Goal: Task Accomplishment & Management: Use online tool/utility

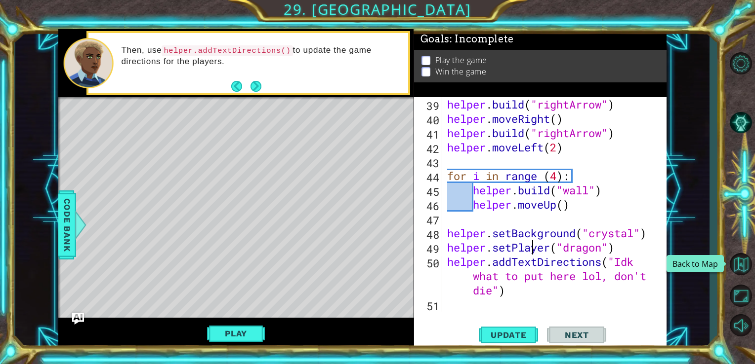
scroll to position [587, 0]
drag, startPoint x: 0, startPoint y: 0, endPoint x: 739, endPoint y: 264, distance: 785.0
click at [739, 264] on button "Back to Map" at bounding box center [740, 264] width 29 height 29
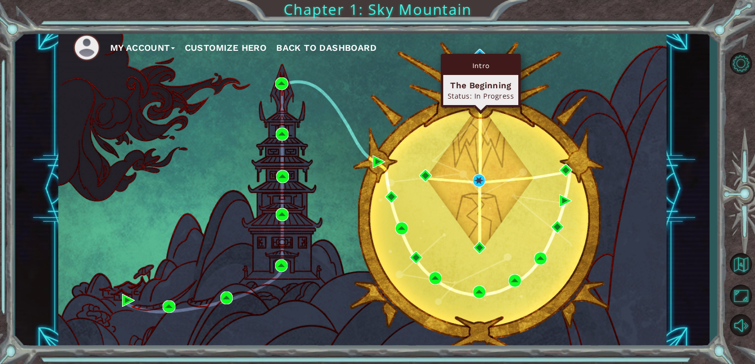
click at [478, 54] on div "Intro The Beginning Status: In Progress" at bounding box center [481, 81] width 80 height 54
click at [486, 64] on div "Intro" at bounding box center [480, 65] width 75 height 19
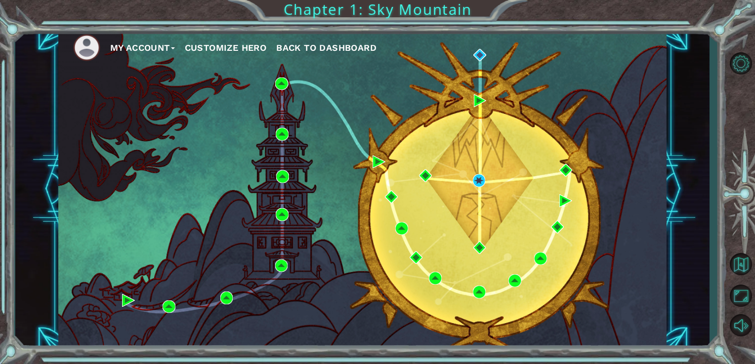
drag, startPoint x: 549, startPoint y: 107, endPoint x: 304, endPoint y: 118, distance: 245.2
click at [304, 118] on div "My Account Customize Hero Back to Dashboard" at bounding box center [362, 189] width 608 height 321
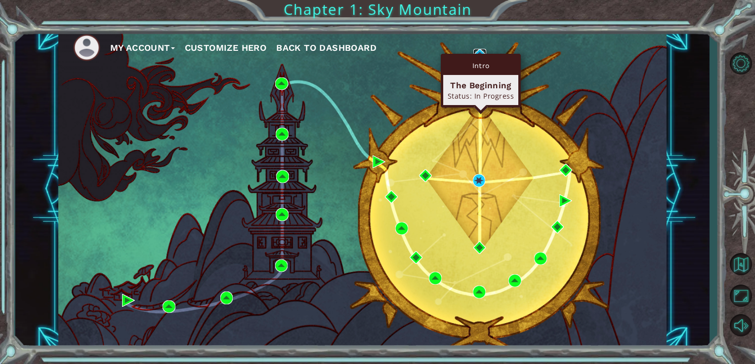
click at [479, 50] on img at bounding box center [479, 55] width 13 height 13
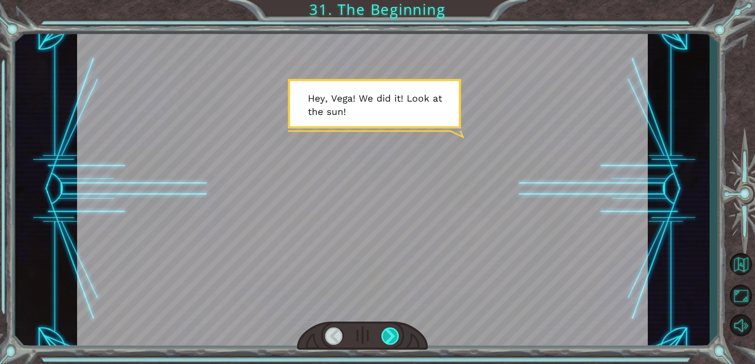
click at [392, 337] on div at bounding box center [390, 336] width 18 height 17
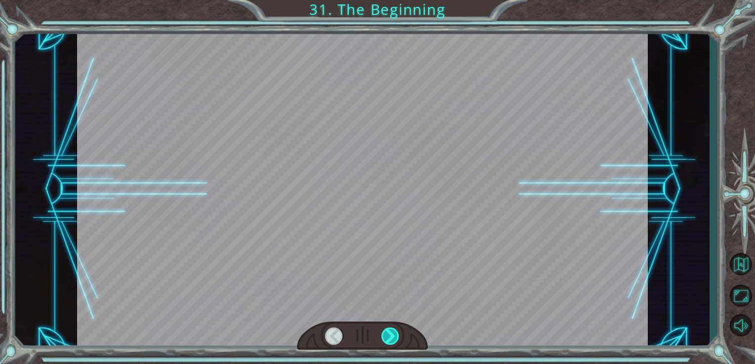
click at [392, 337] on div at bounding box center [390, 336] width 18 height 17
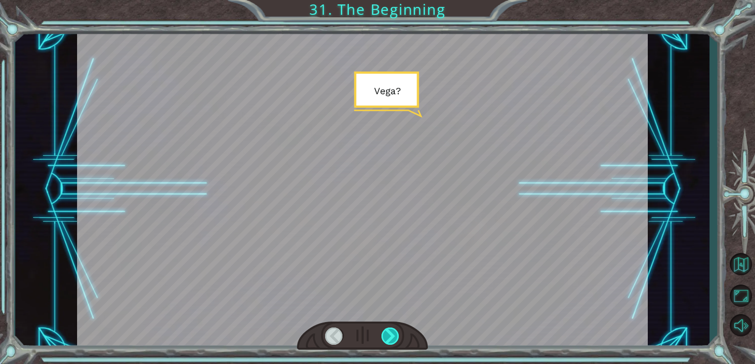
click at [392, 337] on div at bounding box center [390, 336] width 18 height 17
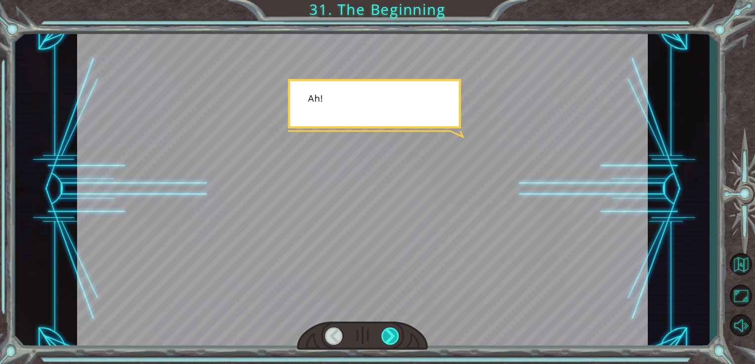
click at [392, 337] on div at bounding box center [390, 336] width 18 height 17
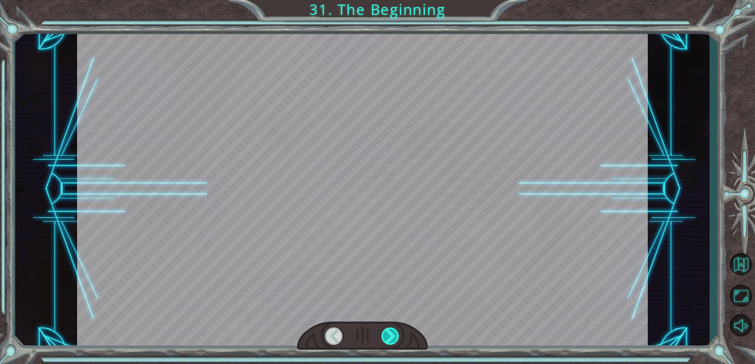
click at [392, 337] on div at bounding box center [390, 336] width 18 height 17
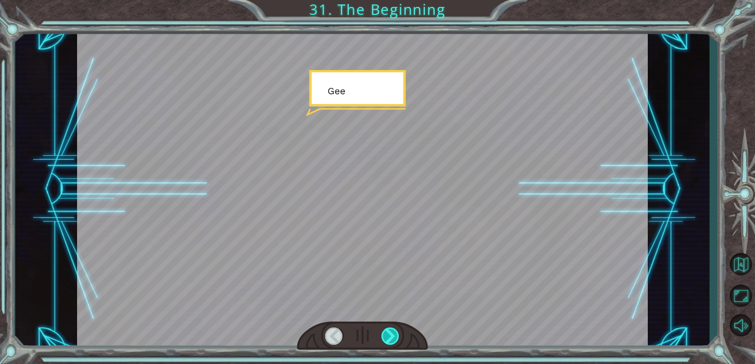
click at [392, 337] on div at bounding box center [390, 336] width 18 height 17
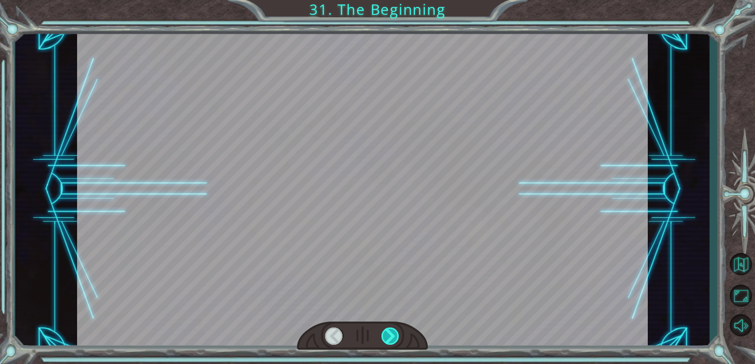
click at [392, 337] on div at bounding box center [390, 336] width 18 height 17
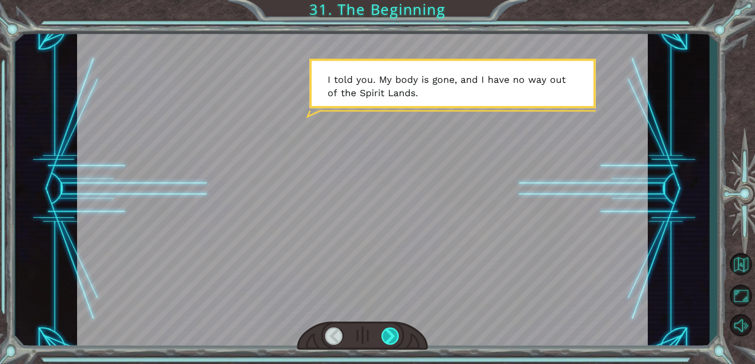
click at [392, 337] on div at bounding box center [390, 336] width 18 height 17
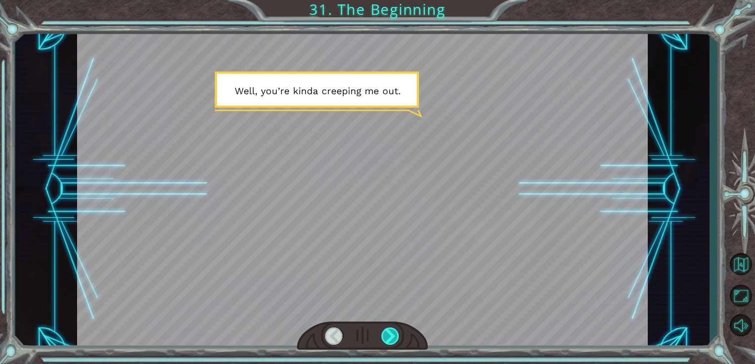
click at [392, 337] on div at bounding box center [390, 336] width 18 height 17
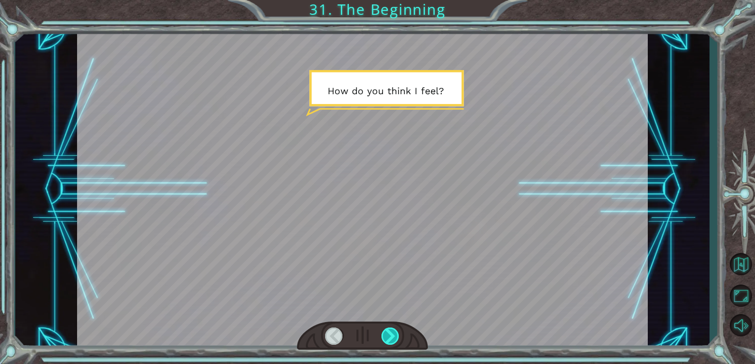
click at [392, 337] on div at bounding box center [390, 336] width 18 height 17
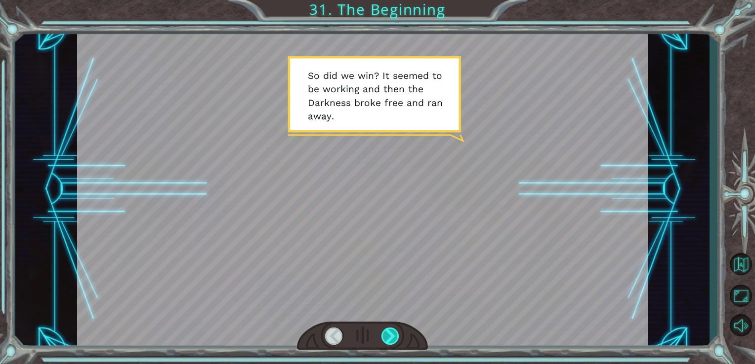
click at [392, 337] on div at bounding box center [390, 336] width 18 height 17
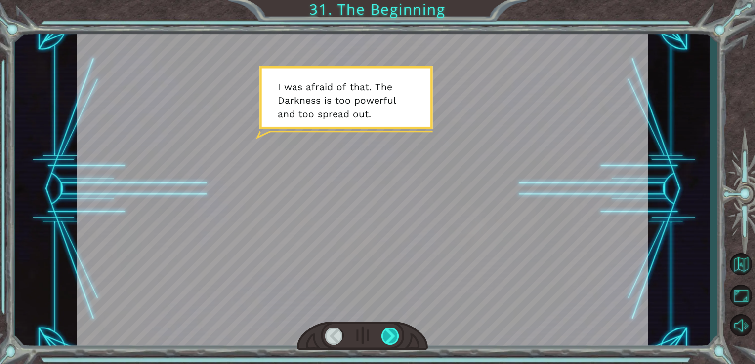
click at [392, 337] on div at bounding box center [390, 336] width 18 height 17
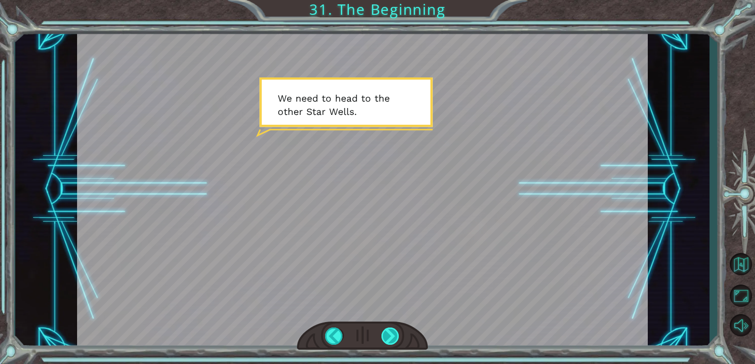
click at [392, 337] on div at bounding box center [390, 336] width 18 height 17
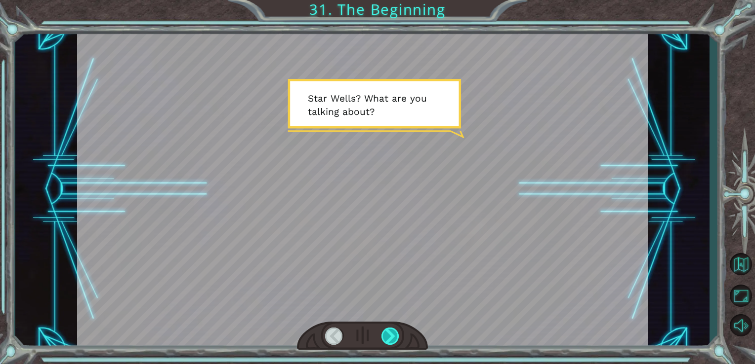
click at [392, 337] on div at bounding box center [390, 336] width 18 height 17
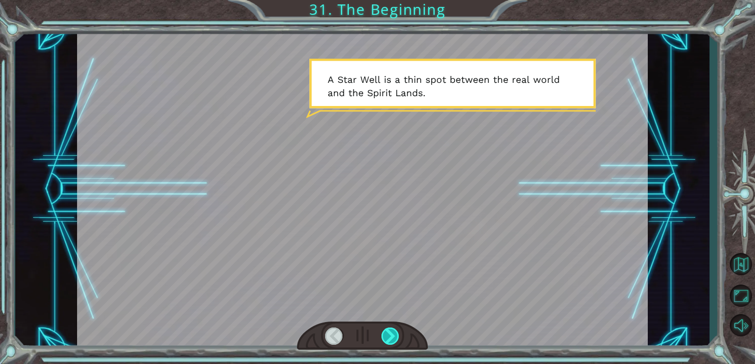
click at [392, 337] on div at bounding box center [390, 336] width 18 height 17
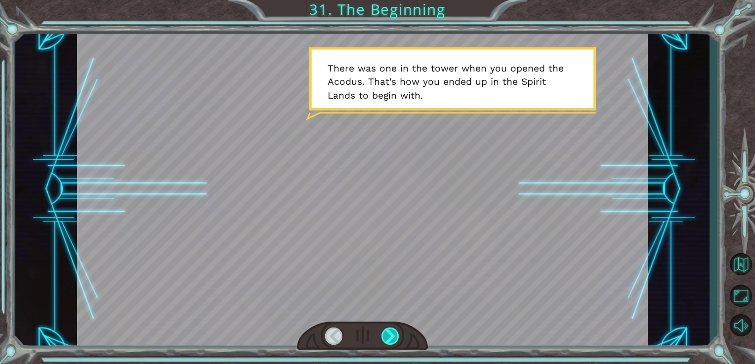
click at [392, 337] on div at bounding box center [390, 336] width 18 height 17
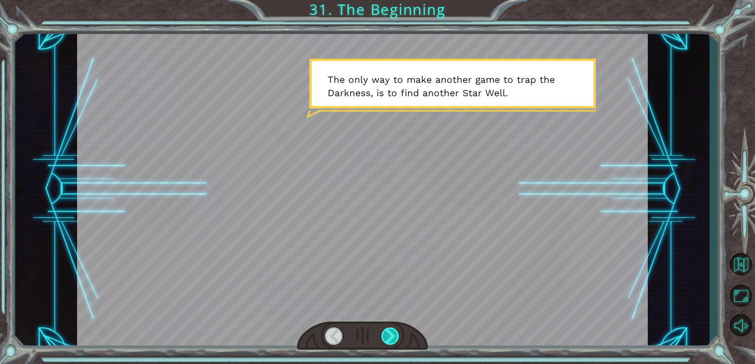
click at [392, 337] on div at bounding box center [390, 336] width 18 height 17
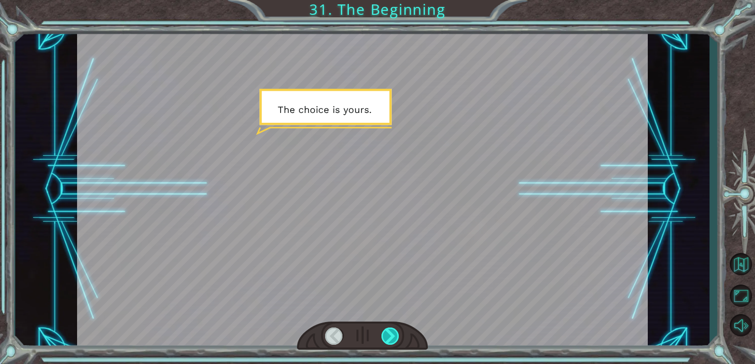
click at [392, 337] on div at bounding box center [390, 336] width 18 height 17
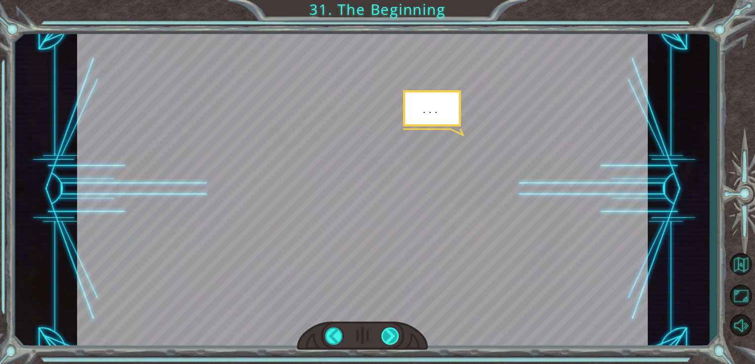
click at [392, 337] on div at bounding box center [390, 336] width 18 height 17
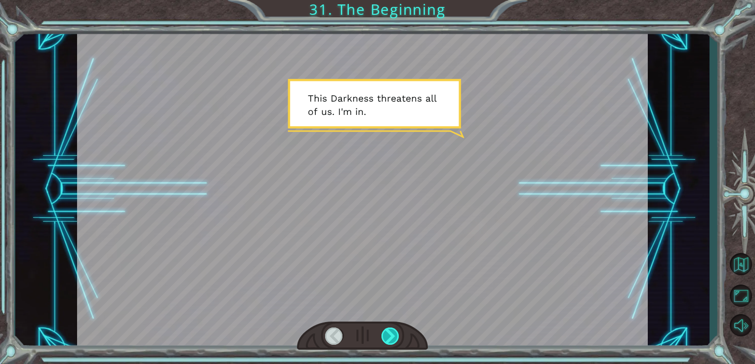
click at [392, 337] on div at bounding box center [390, 336] width 18 height 17
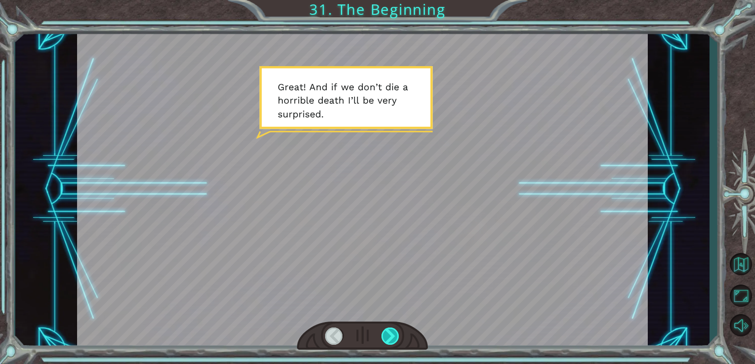
click at [392, 337] on div at bounding box center [390, 336] width 18 height 17
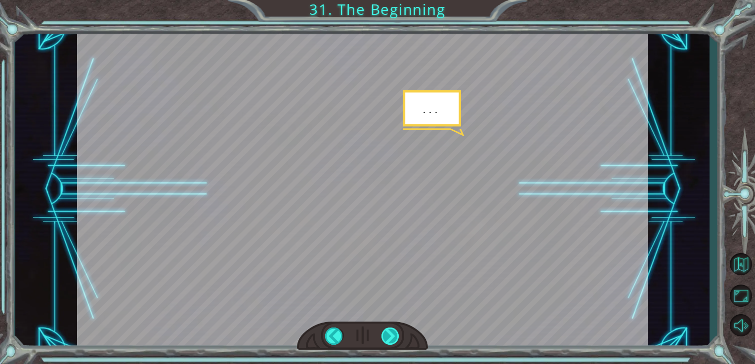
click at [392, 337] on div at bounding box center [390, 336] width 18 height 17
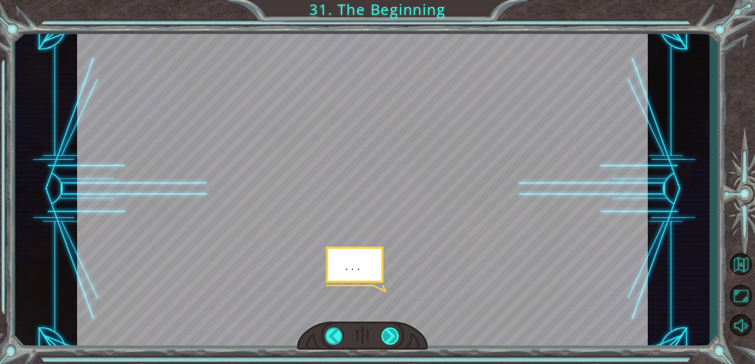
click at [392, 337] on div at bounding box center [390, 336] width 18 height 17
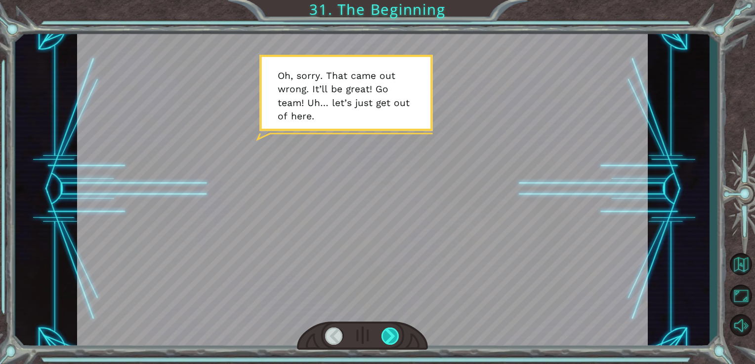
click at [392, 337] on div at bounding box center [390, 336] width 18 height 17
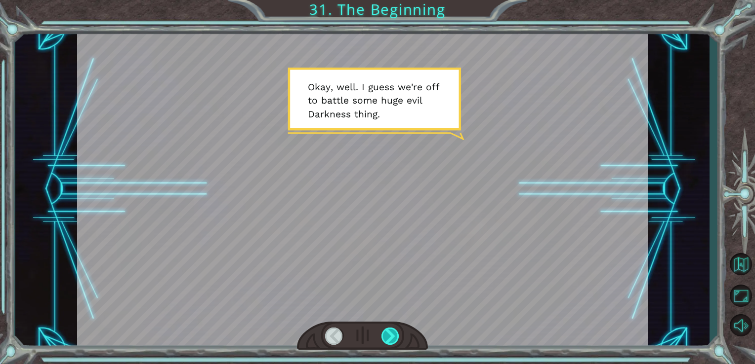
click at [392, 337] on div at bounding box center [390, 336] width 18 height 17
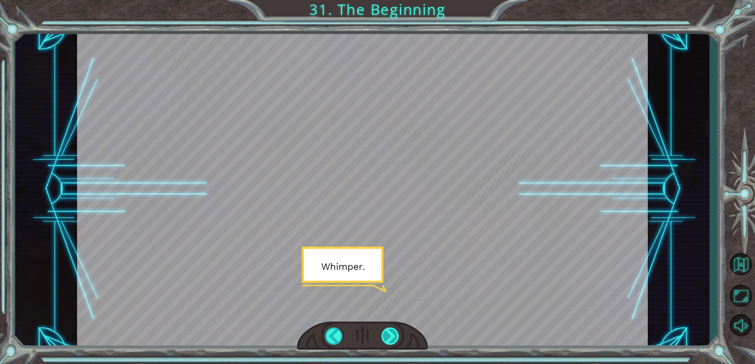
click at [392, 337] on div at bounding box center [390, 336] width 18 height 17
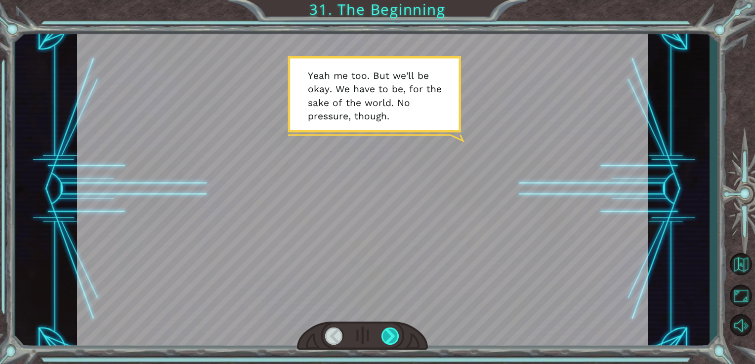
click at [392, 337] on div at bounding box center [390, 336] width 18 height 17
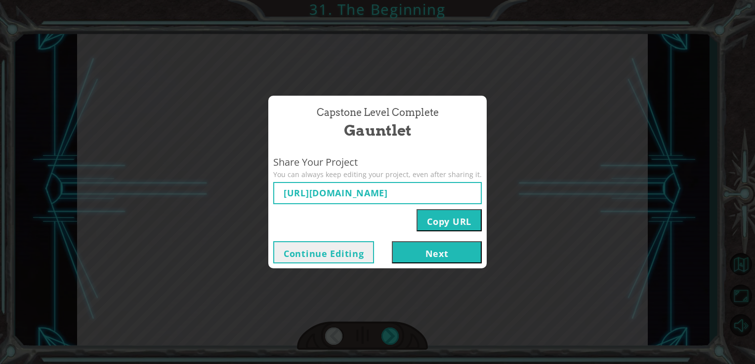
type input "[URL][DOMAIN_NAME]"
click at [404, 249] on button "Next" at bounding box center [437, 253] width 90 height 22
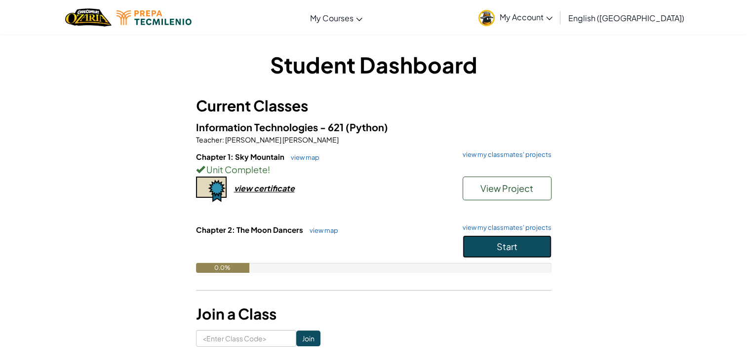
click at [473, 249] on button "Start" at bounding box center [507, 247] width 89 height 23
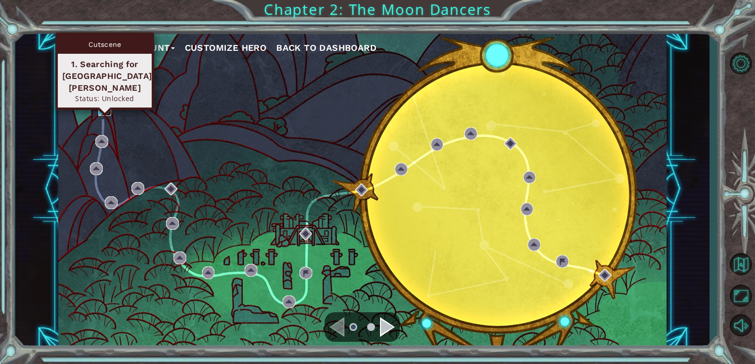
click at [102, 106] on img at bounding box center [104, 109] width 13 height 13
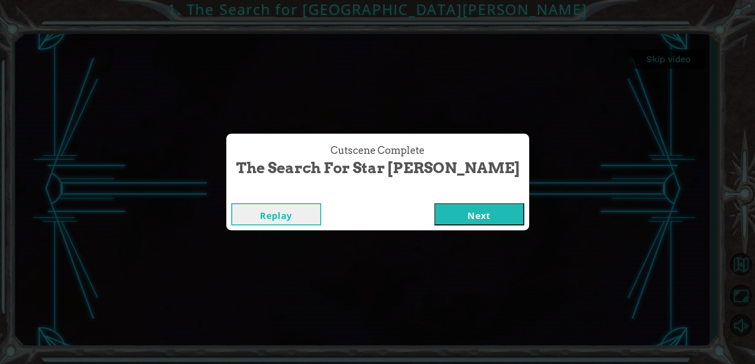
click at [434, 216] on button "Next" at bounding box center [479, 214] width 90 height 22
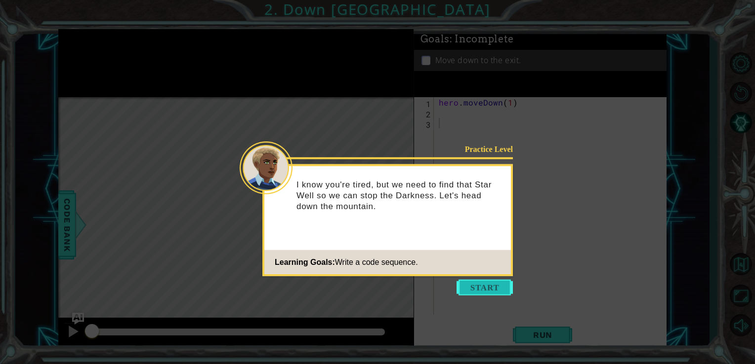
click at [470, 283] on button "Start" at bounding box center [484, 288] width 56 height 16
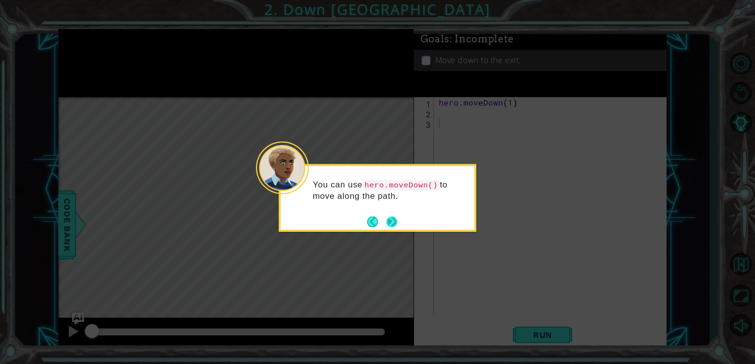
click at [393, 222] on button "Next" at bounding box center [391, 222] width 18 height 18
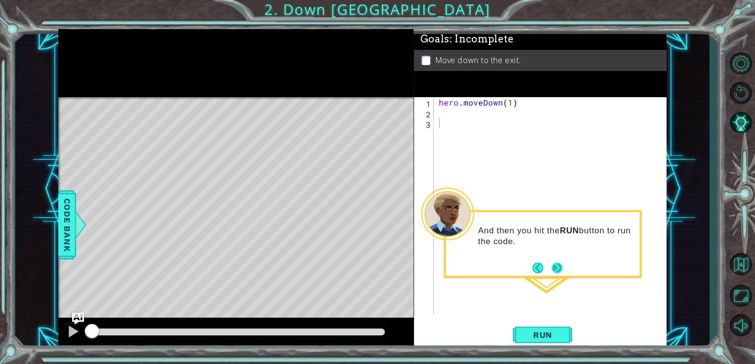
click at [555, 263] on button "Next" at bounding box center [557, 268] width 18 height 18
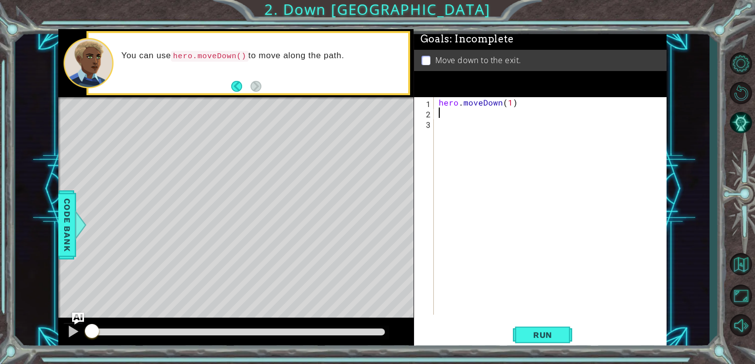
click at [462, 111] on div "hero . moveDown ( 1 )" at bounding box center [553, 216] width 233 height 239
click at [510, 104] on div "hero . moveDown ( 1 )" at bounding box center [553, 216] width 233 height 239
type textarea "hero.moveDown(2)"
click at [556, 333] on span "Run" at bounding box center [542, 335] width 39 height 10
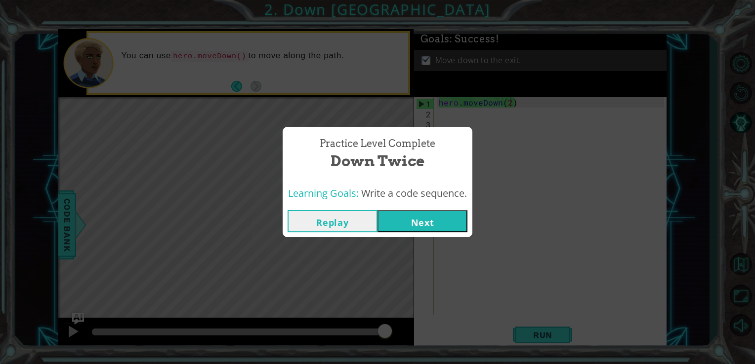
click at [435, 220] on button "Next" at bounding box center [422, 221] width 90 height 22
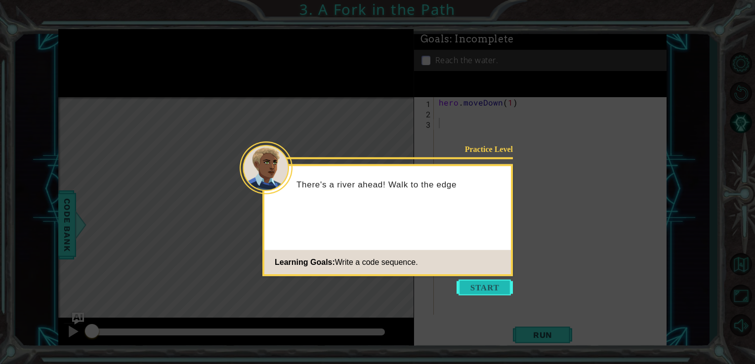
click at [470, 282] on button "Start" at bounding box center [484, 288] width 56 height 16
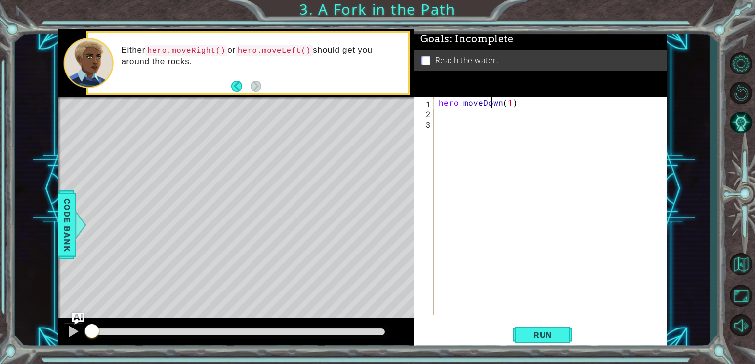
click at [489, 98] on div "hero . moveDown ( 1 )" at bounding box center [553, 216] width 233 height 239
type textarea "hero.moveDown(1)"
click at [453, 110] on div "hero . moveDown ( 1 )" at bounding box center [553, 216] width 233 height 239
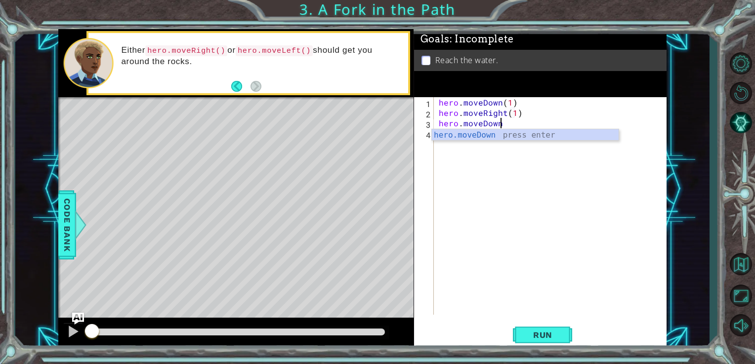
scroll to position [0, 4]
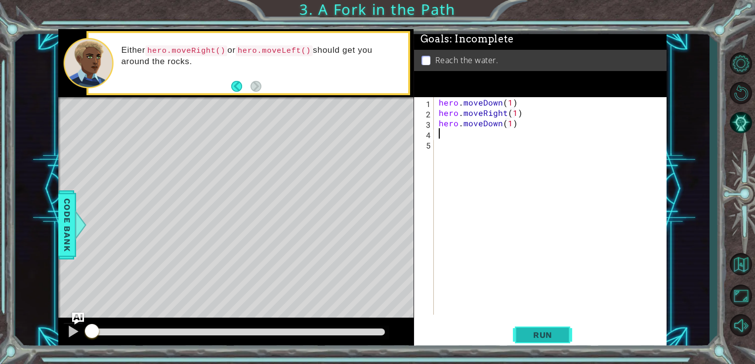
type textarea "hero.moveDown(1)"
click at [538, 331] on span "Run" at bounding box center [542, 335] width 39 height 10
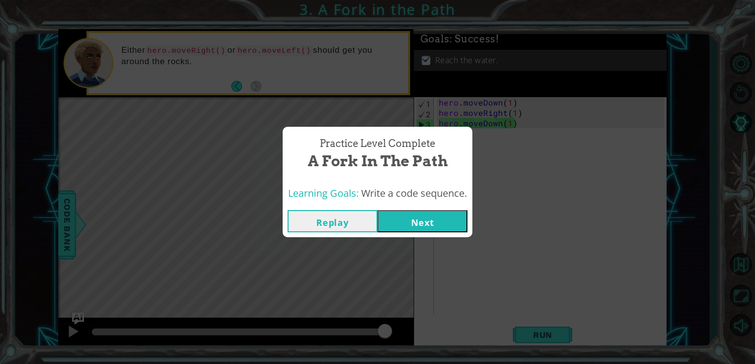
click at [442, 221] on button "Next" at bounding box center [422, 221] width 90 height 22
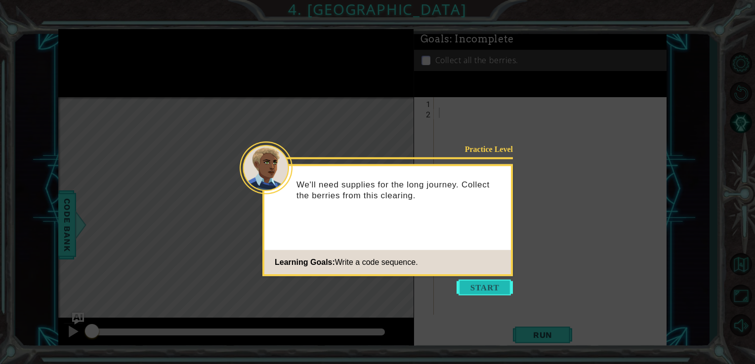
click at [476, 283] on button "Start" at bounding box center [484, 288] width 56 height 16
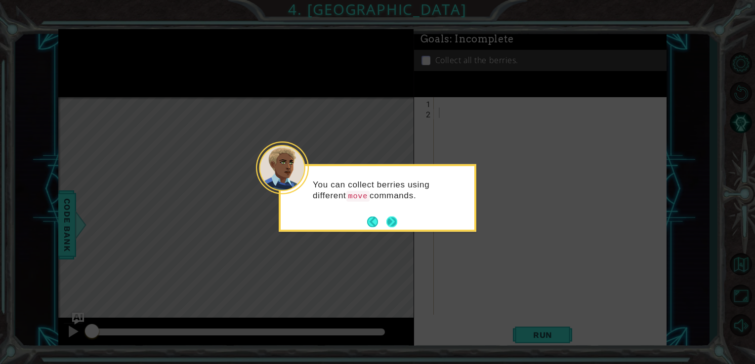
click at [394, 218] on button "Next" at bounding box center [391, 221] width 13 height 13
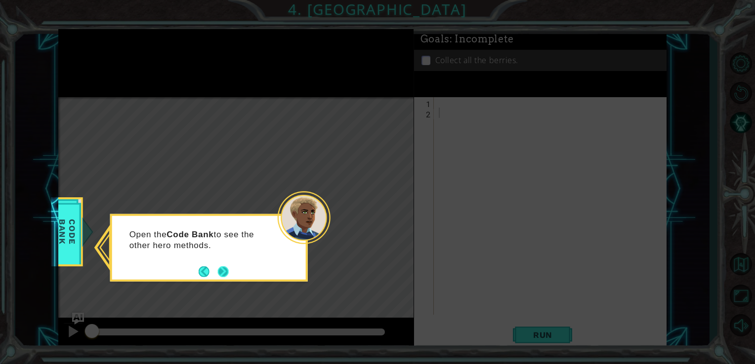
click at [220, 275] on button "Next" at bounding box center [223, 271] width 17 height 17
click at [219, 272] on button "Next" at bounding box center [223, 272] width 18 height 18
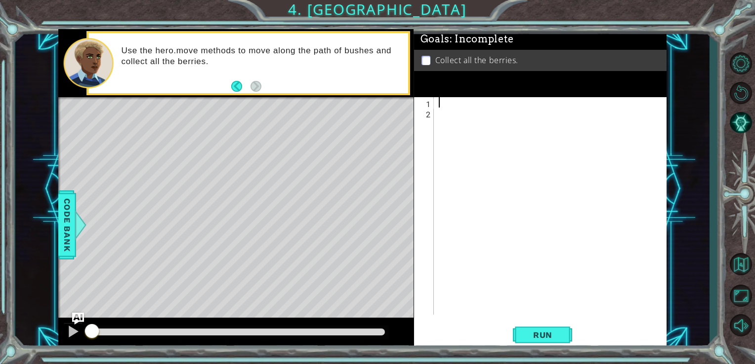
click at [478, 98] on div at bounding box center [553, 216] width 233 height 239
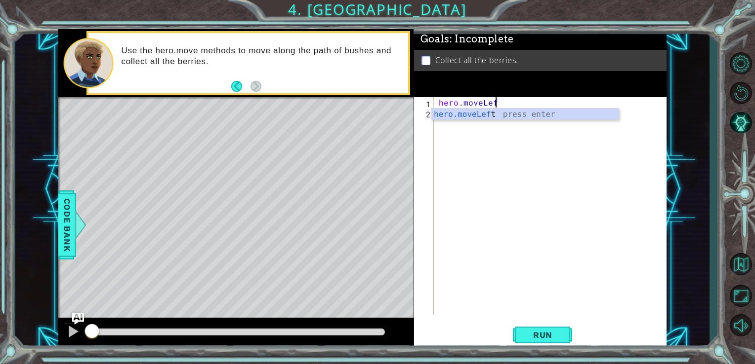
scroll to position [0, 3]
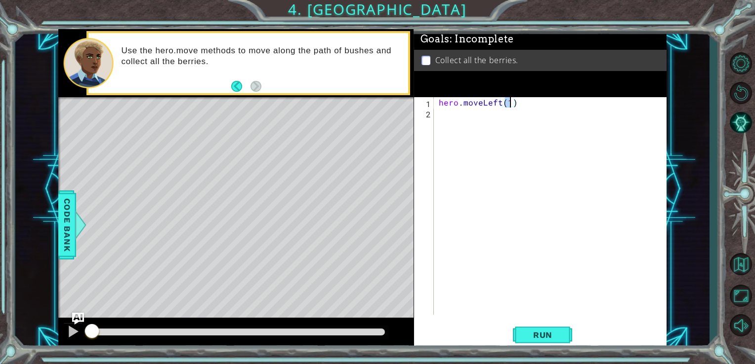
type textarea "hero.moveLeft(2)"
type textarea "hero.moveDown(2)"
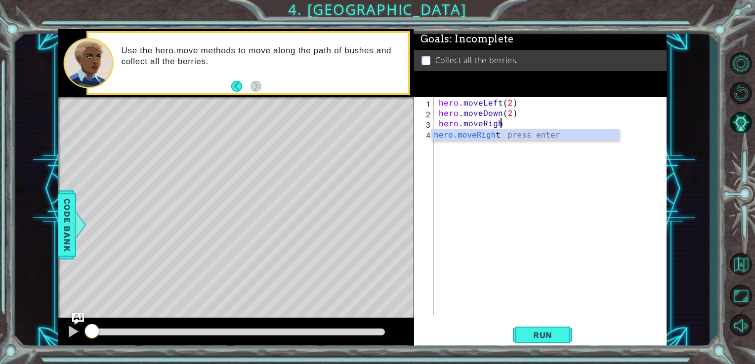
scroll to position [0, 3]
type textarea "hero.moveRight(2)"
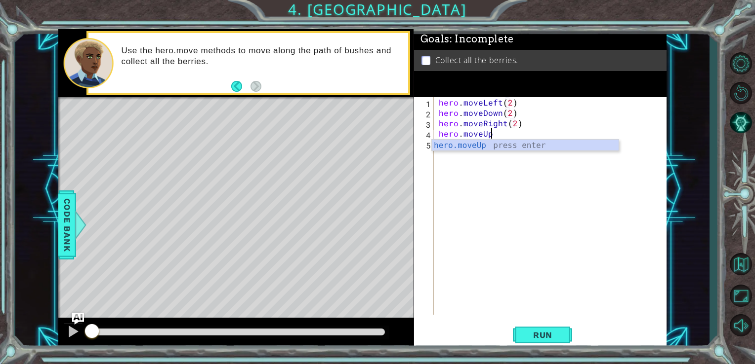
scroll to position [0, 2]
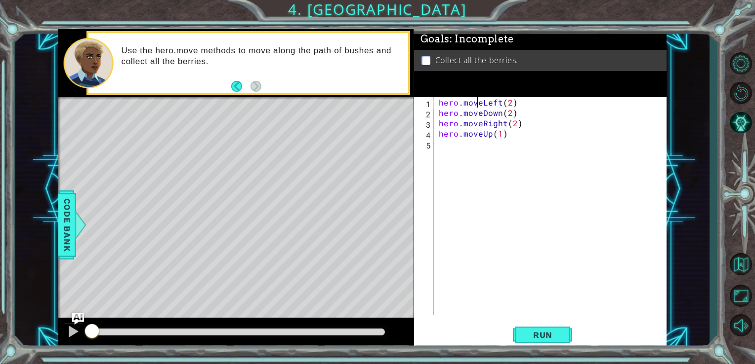
click at [478, 98] on div "hero . moveLeft ( 2 ) hero . moveDown ( 2 ) hero . moveRight ( 2 ) hero . moveU…" at bounding box center [553, 216] width 233 height 239
type textarea "hero.moveLeft(2)"
click at [541, 331] on span "Run" at bounding box center [542, 335] width 39 height 10
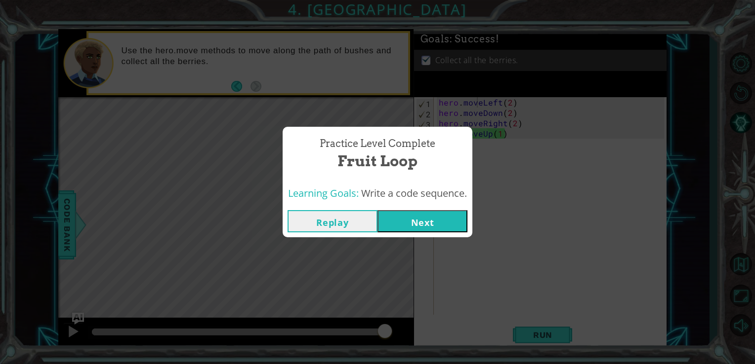
click at [437, 228] on button "Next" at bounding box center [422, 221] width 90 height 22
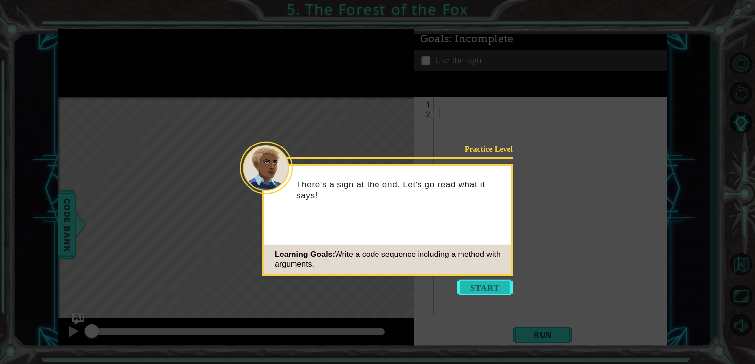
click at [471, 284] on button "Start" at bounding box center [484, 288] width 56 height 16
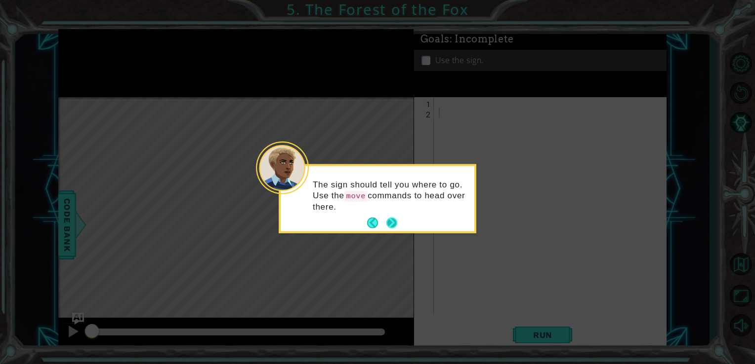
click at [389, 219] on button "Next" at bounding box center [391, 223] width 11 height 11
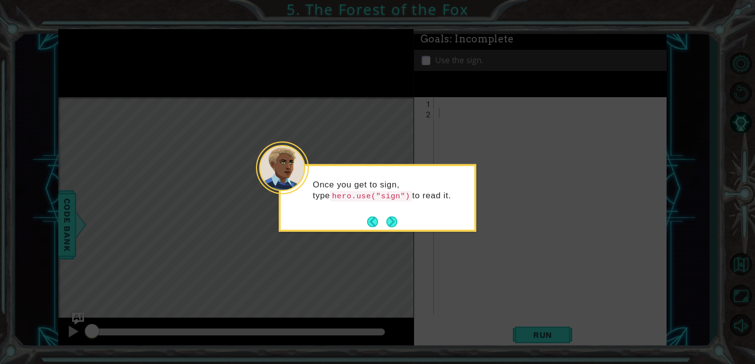
click at [389, 219] on button "Next" at bounding box center [391, 222] width 15 height 15
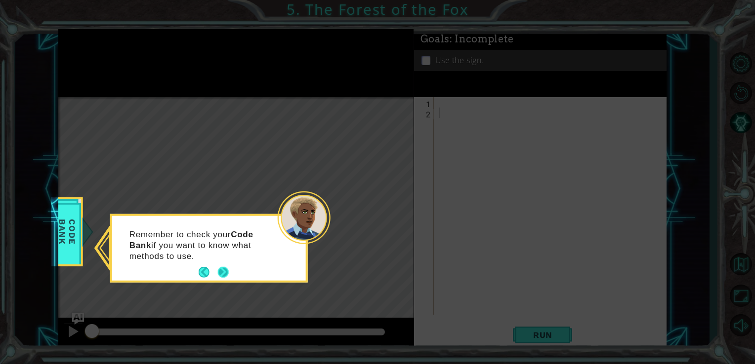
click at [221, 272] on button "Next" at bounding box center [223, 273] width 16 height 16
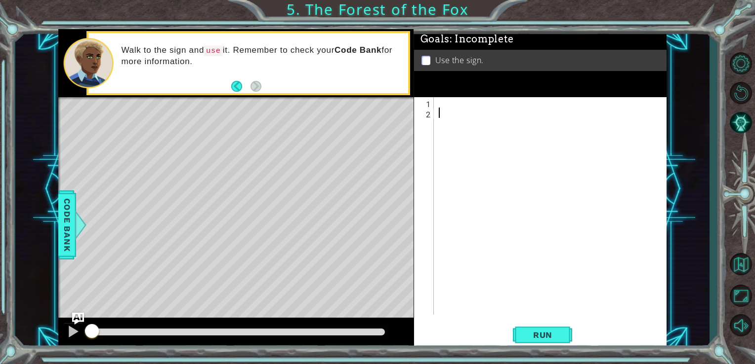
click at [518, 174] on div at bounding box center [553, 216] width 233 height 239
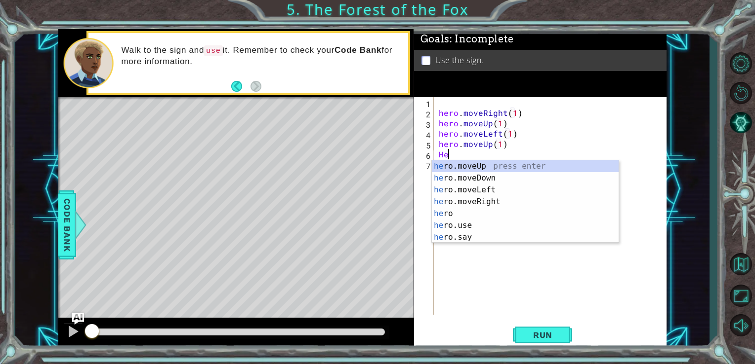
type textarea "H"
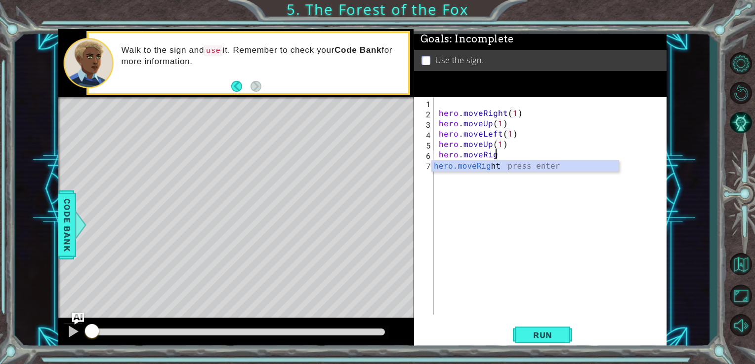
scroll to position [0, 3]
type textarea "hero.moveRight(2)"
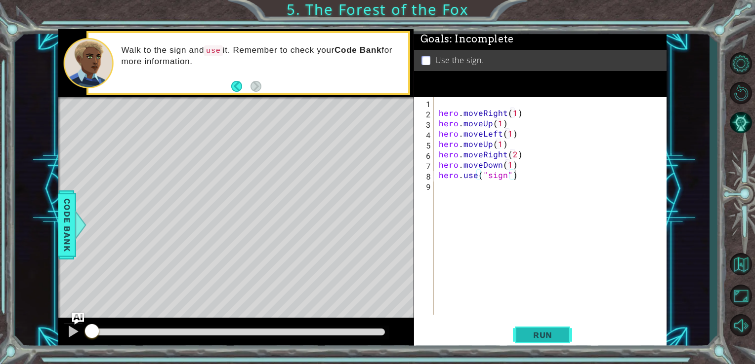
click at [528, 330] on span "Run" at bounding box center [542, 335] width 39 height 10
type textarea "hero.use("sign")"
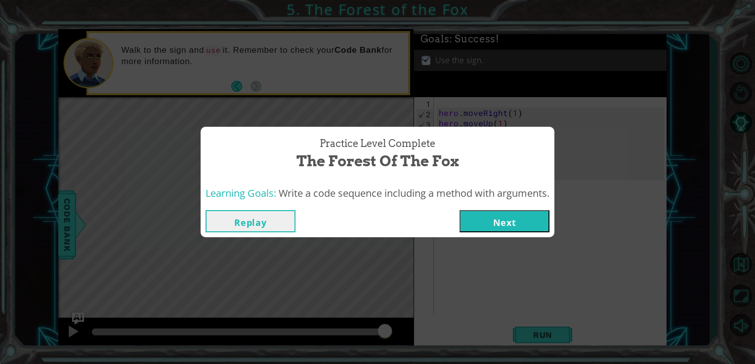
click at [504, 215] on button "Next" at bounding box center [504, 221] width 90 height 22
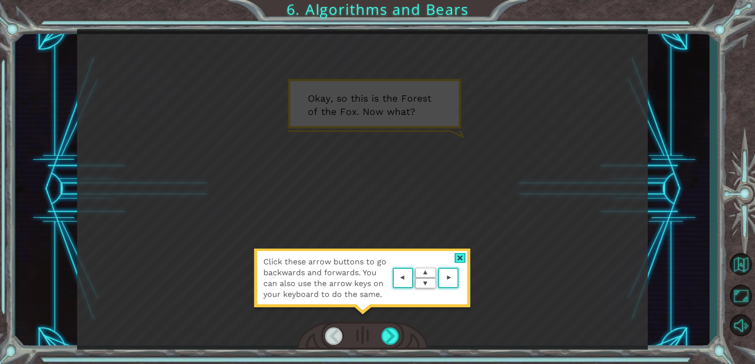
click at [363, 311] on div "Click these arrow buttons to go backwards and forwards. You can also use the ar…" at bounding box center [361, 283] width 217 height 69
click at [387, 333] on div at bounding box center [390, 336] width 18 height 17
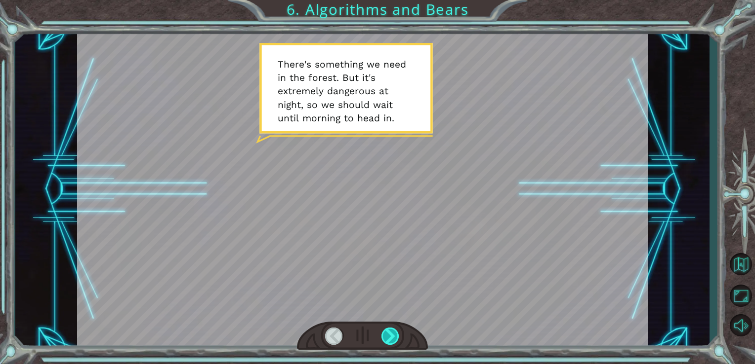
click at [387, 333] on div at bounding box center [390, 336] width 18 height 17
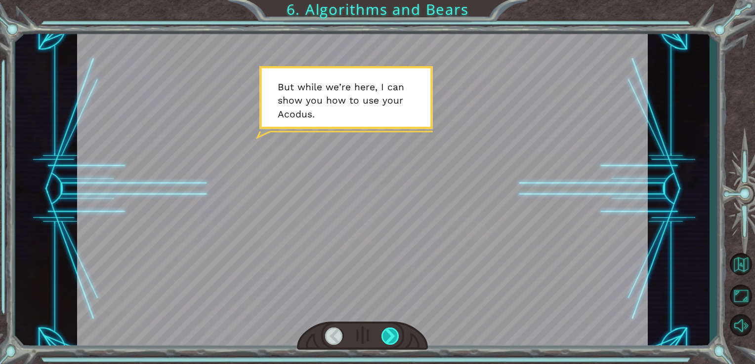
click at [387, 333] on div at bounding box center [390, 336] width 18 height 17
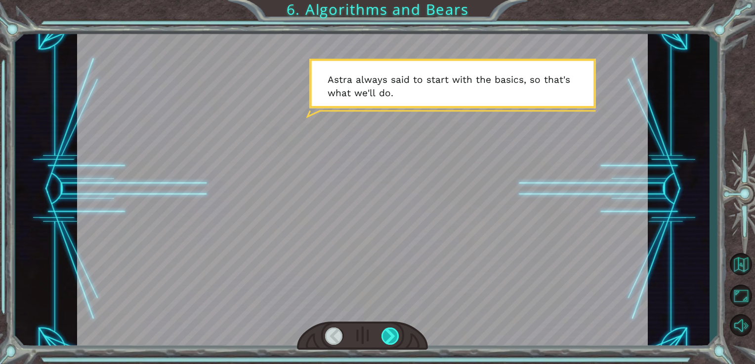
click at [387, 333] on div at bounding box center [390, 336] width 18 height 17
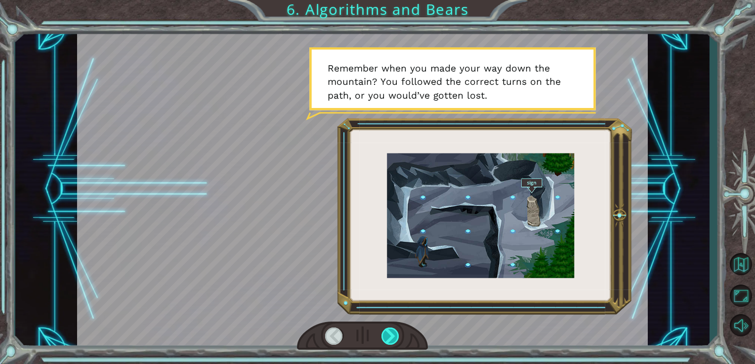
click at [387, 333] on div at bounding box center [390, 336] width 18 height 17
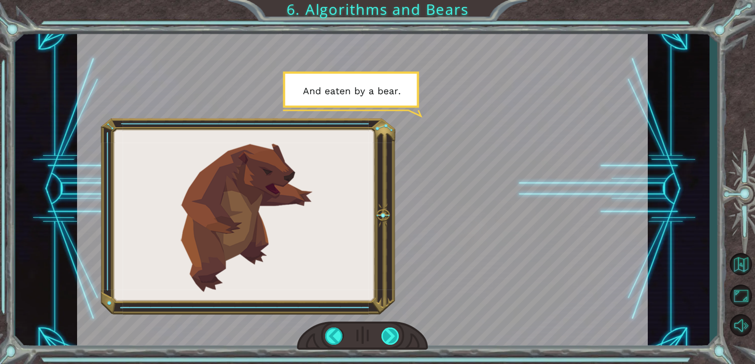
click at [387, 333] on div at bounding box center [390, 336] width 18 height 17
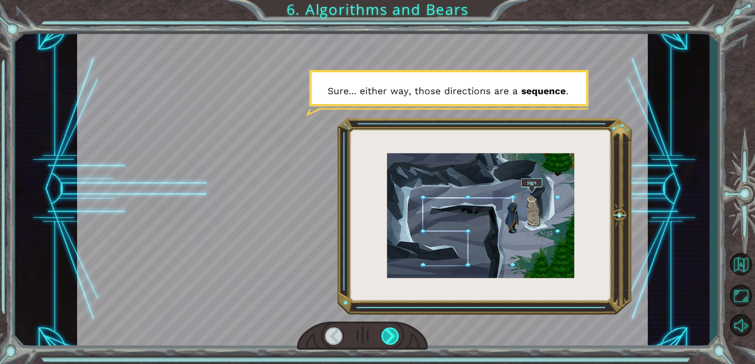
click at [387, 333] on div at bounding box center [390, 336] width 18 height 17
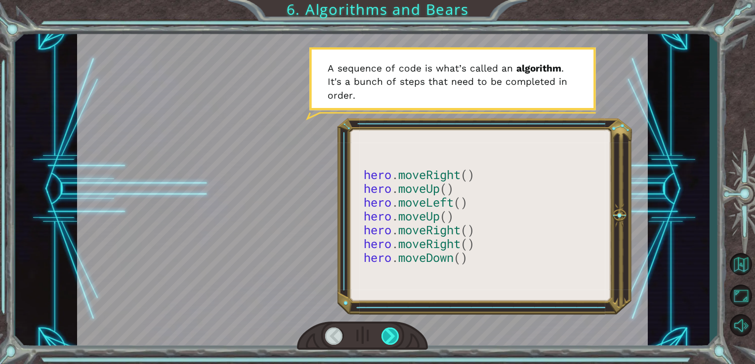
click at [387, 333] on div at bounding box center [390, 336] width 18 height 17
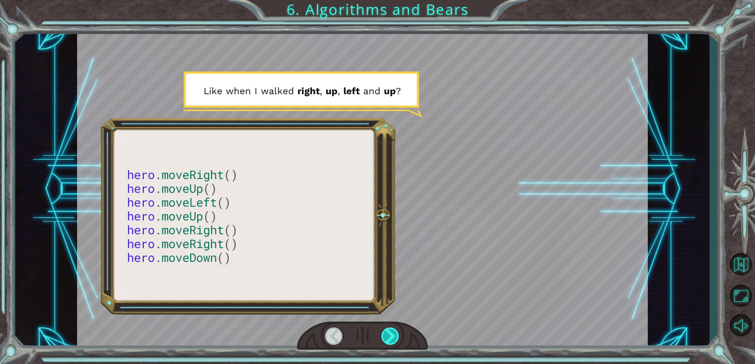
click at [387, 333] on div at bounding box center [390, 336] width 18 height 17
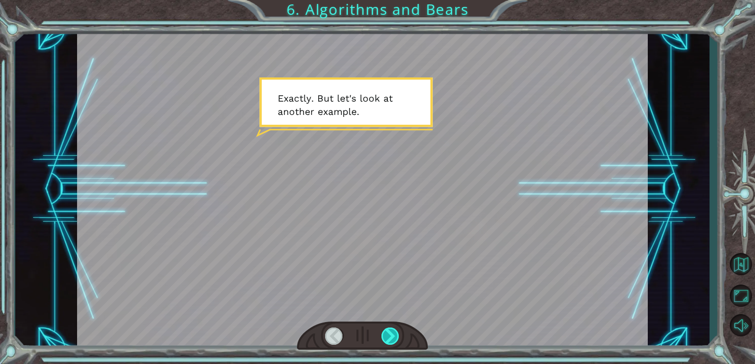
click at [387, 333] on div at bounding box center [390, 336] width 18 height 17
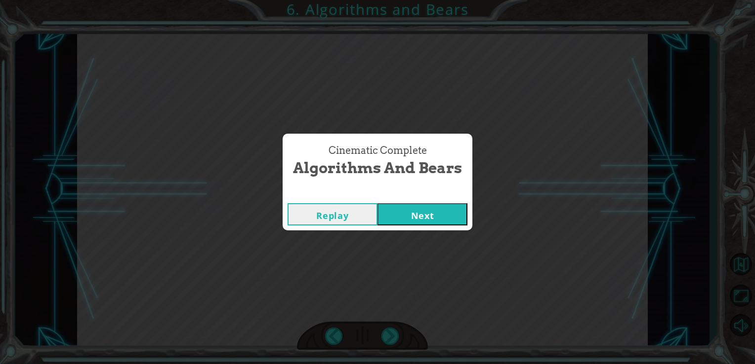
click at [405, 215] on button "Next" at bounding box center [422, 214] width 90 height 22
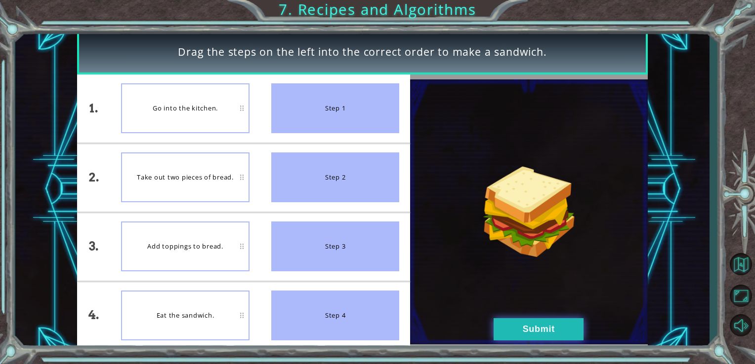
click at [515, 324] on button "Submit" at bounding box center [538, 330] width 90 height 22
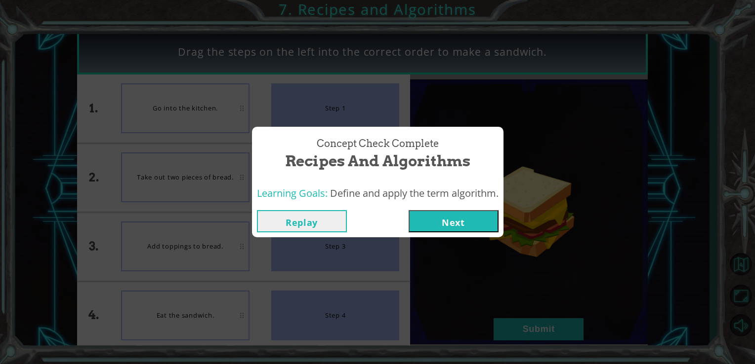
click at [446, 221] on button "Next" at bounding box center [453, 221] width 90 height 22
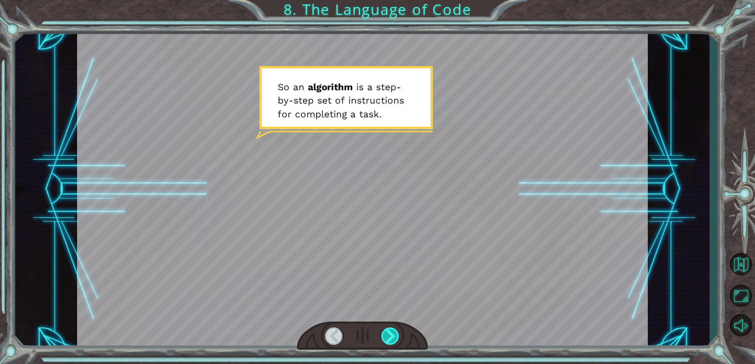
click at [387, 333] on div at bounding box center [390, 336] width 18 height 17
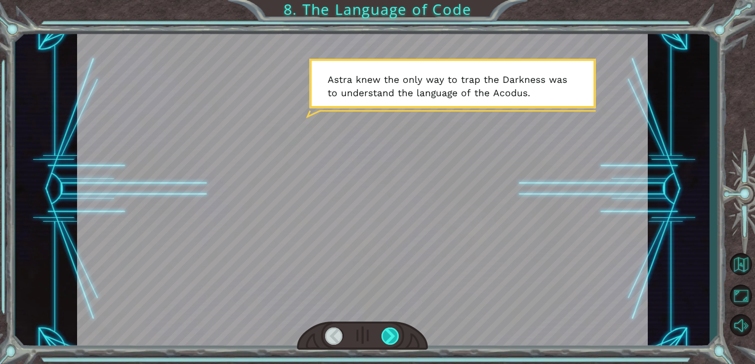
click at [387, 333] on div at bounding box center [390, 336] width 18 height 17
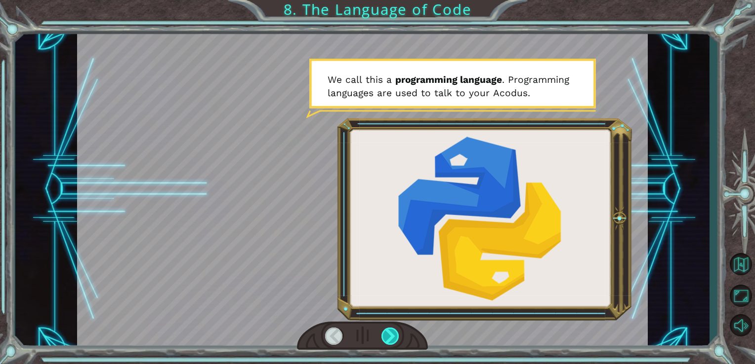
click at [387, 333] on div at bounding box center [390, 336] width 18 height 17
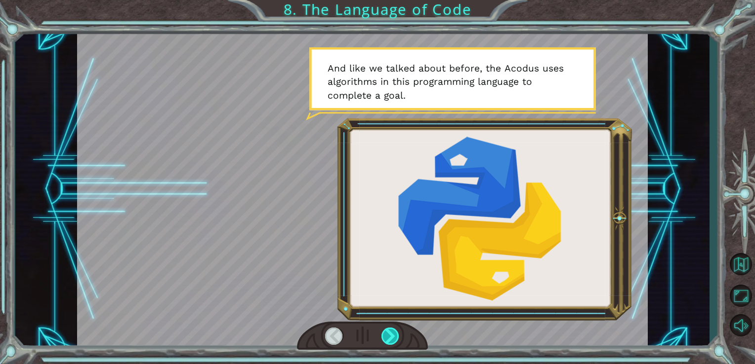
click at [387, 333] on div at bounding box center [390, 336] width 18 height 17
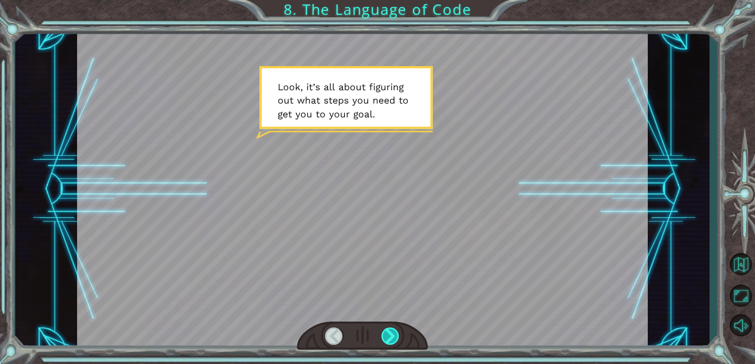
click at [387, 333] on div at bounding box center [390, 336] width 18 height 17
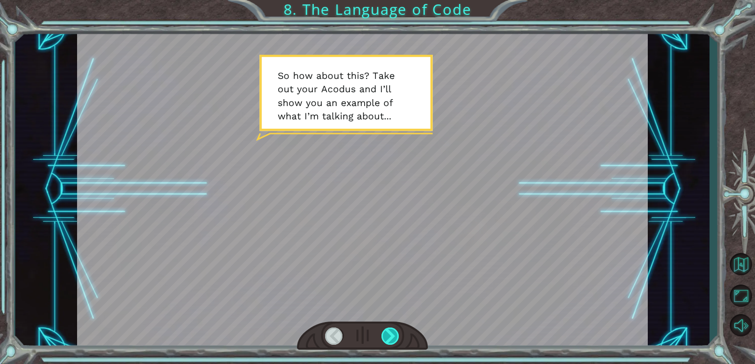
click at [387, 333] on div at bounding box center [390, 336] width 18 height 17
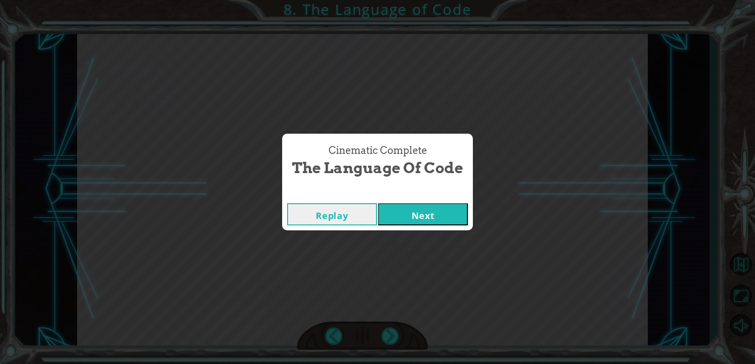
click at [403, 216] on button "Next" at bounding box center [423, 214] width 90 height 22
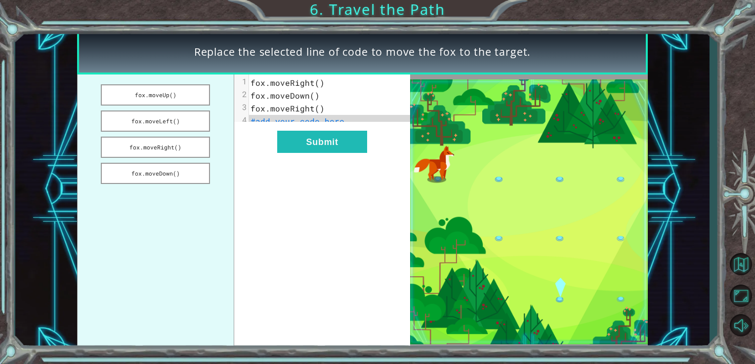
click at [350, 121] on pre "#add your code here" at bounding box center [333, 121] width 169 height 13
click at [170, 172] on button "fox.moveDown()" at bounding box center [155, 173] width 109 height 21
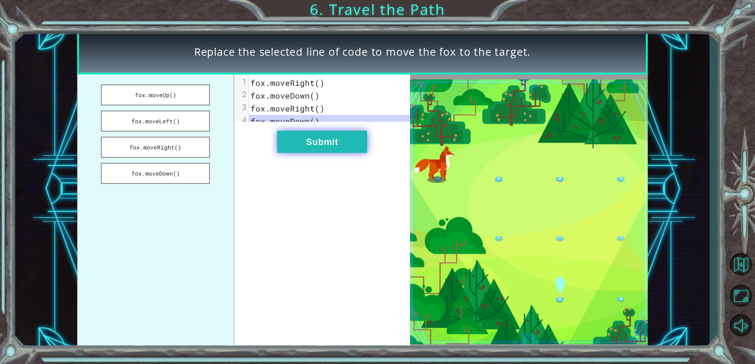
click at [298, 149] on button "Submit" at bounding box center [322, 142] width 90 height 22
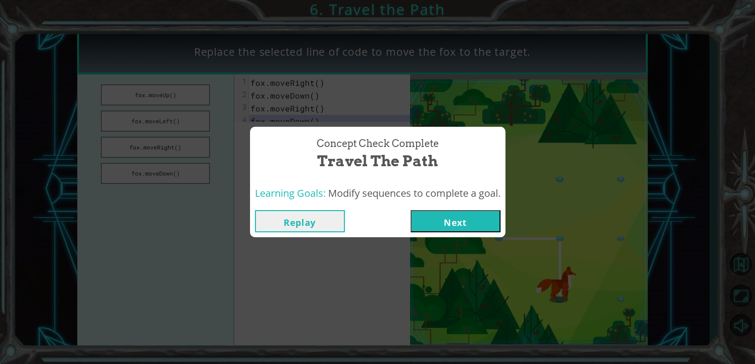
click at [447, 222] on button "Next" at bounding box center [455, 221] width 90 height 22
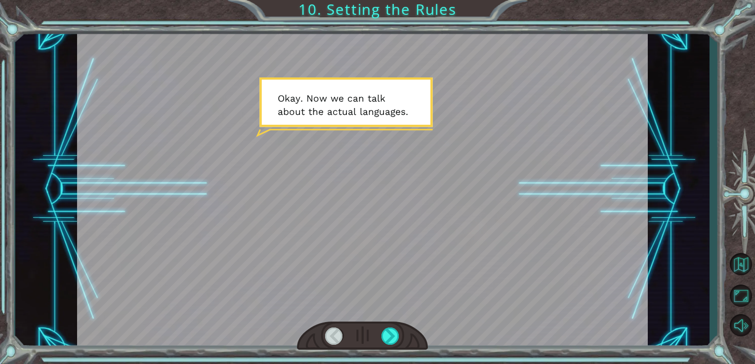
click at [402, 210] on div at bounding box center [362, 189] width 571 height 321
click at [389, 330] on div at bounding box center [390, 336] width 18 height 17
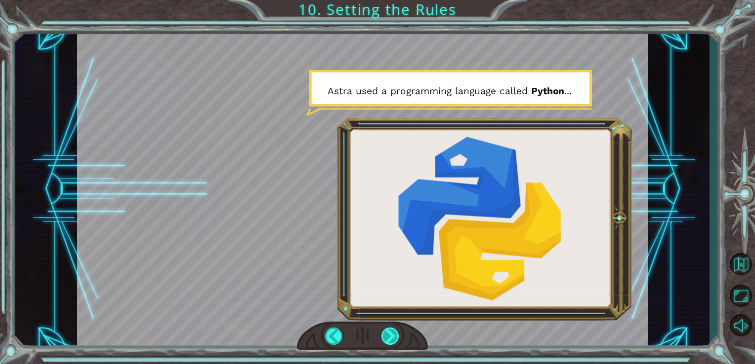
click at [389, 330] on div at bounding box center [390, 336] width 18 height 17
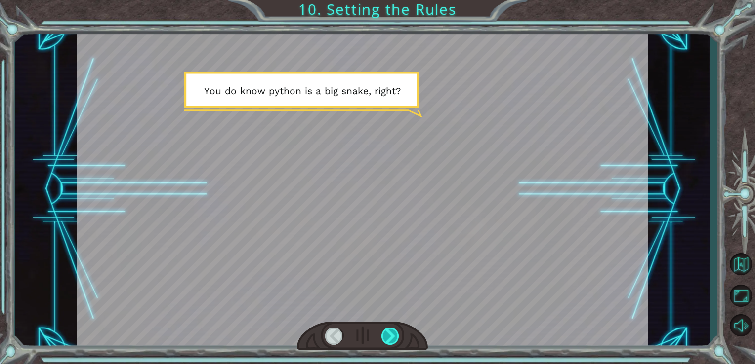
click at [389, 330] on div at bounding box center [390, 336] width 18 height 17
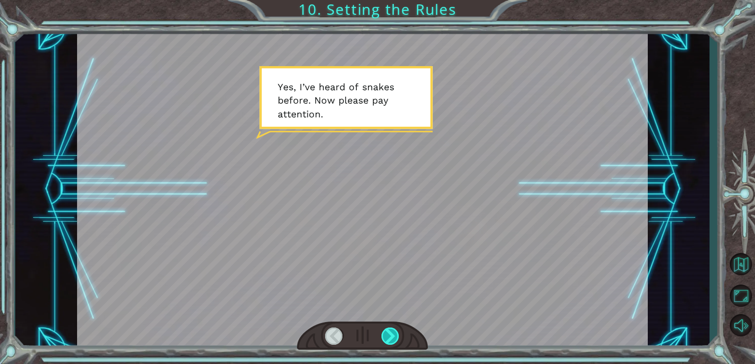
click at [389, 330] on div at bounding box center [390, 336] width 18 height 17
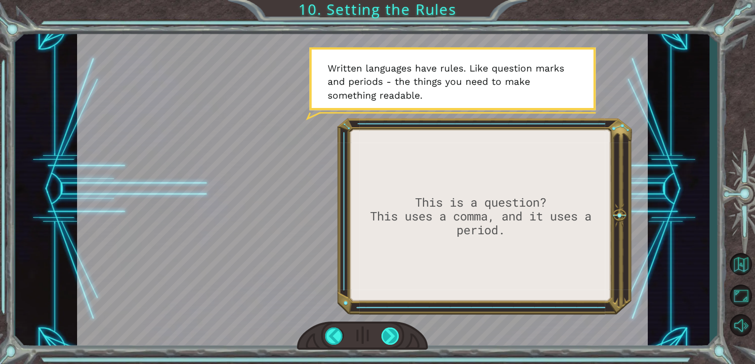
click at [389, 330] on div at bounding box center [390, 336] width 18 height 17
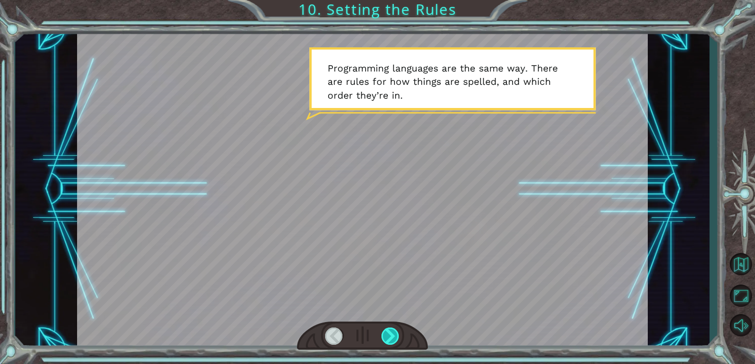
click at [389, 330] on div at bounding box center [390, 336] width 18 height 17
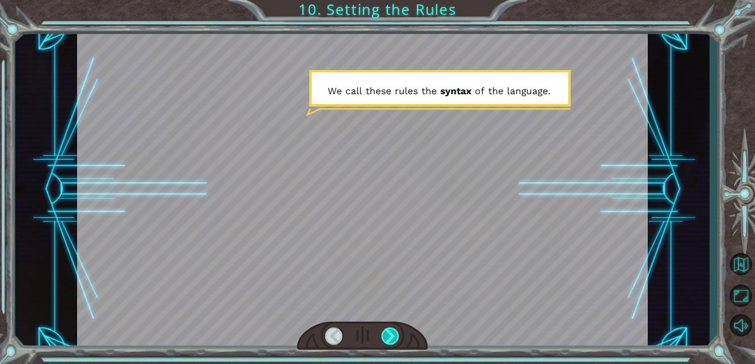
click at [389, 330] on div at bounding box center [390, 336] width 18 height 17
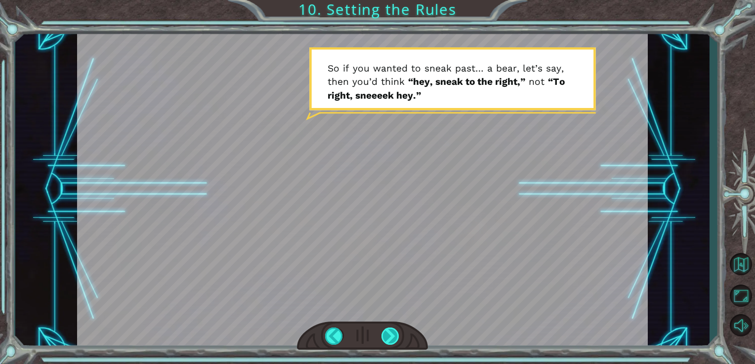
click at [389, 330] on div at bounding box center [390, 336] width 18 height 17
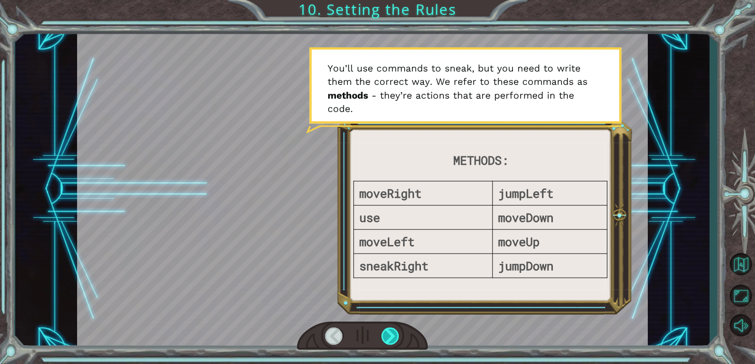
click at [389, 330] on div at bounding box center [390, 336] width 18 height 17
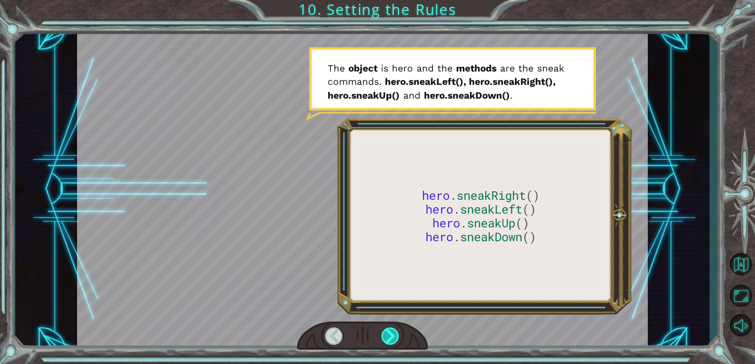
click at [389, 330] on div at bounding box center [390, 336] width 18 height 17
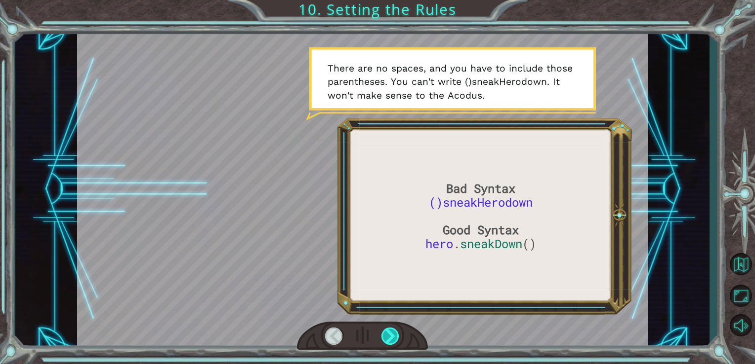
click at [389, 330] on div at bounding box center [390, 336] width 18 height 17
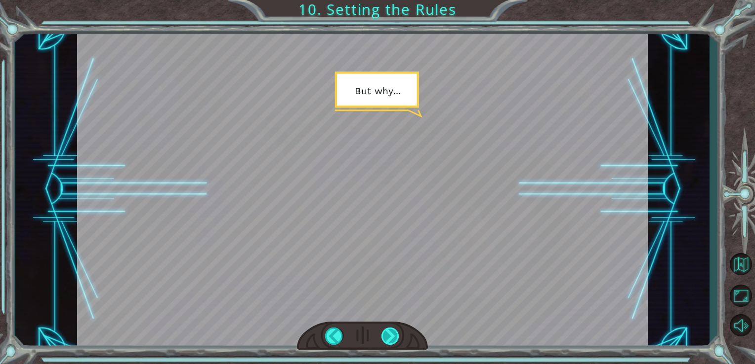
click at [389, 330] on div at bounding box center [390, 336] width 18 height 17
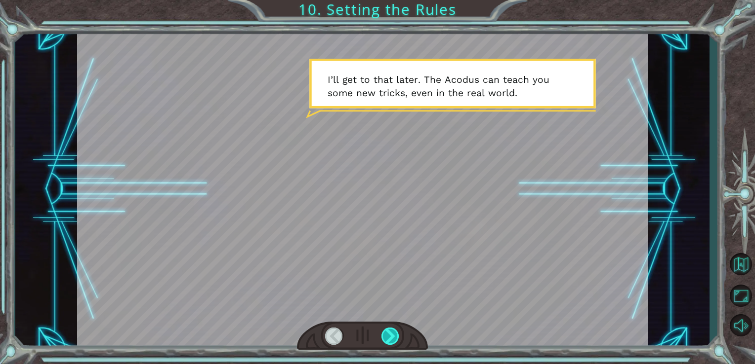
click at [389, 330] on div at bounding box center [390, 336] width 18 height 17
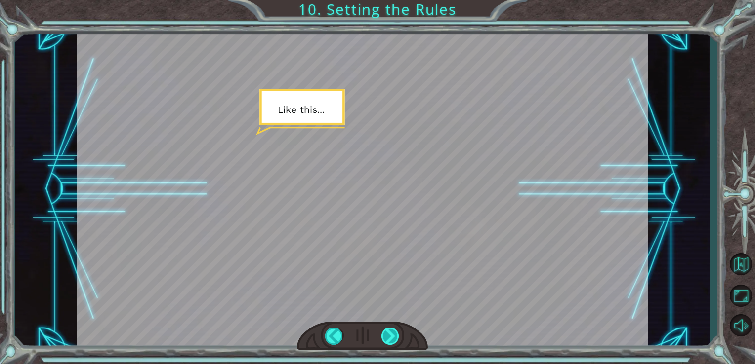
click at [389, 330] on div at bounding box center [390, 336] width 18 height 17
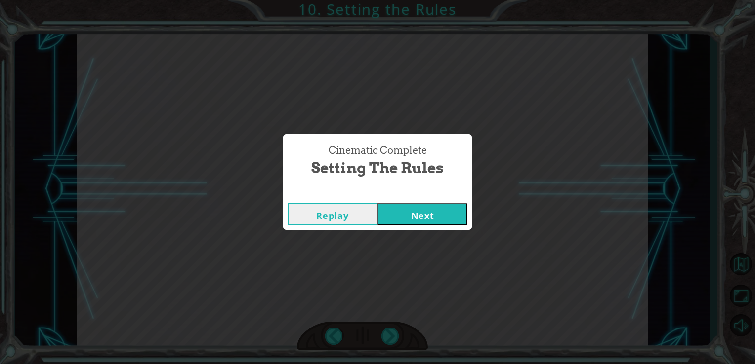
click at [394, 215] on button "Next" at bounding box center [422, 214] width 90 height 22
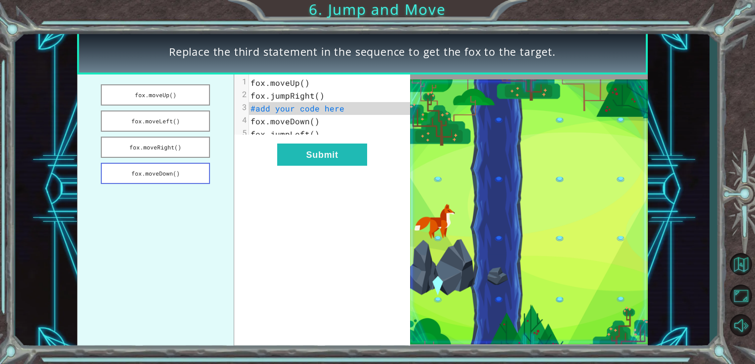
click at [187, 169] on button "fox.moveDown()" at bounding box center [155, 173] width 109 height 21
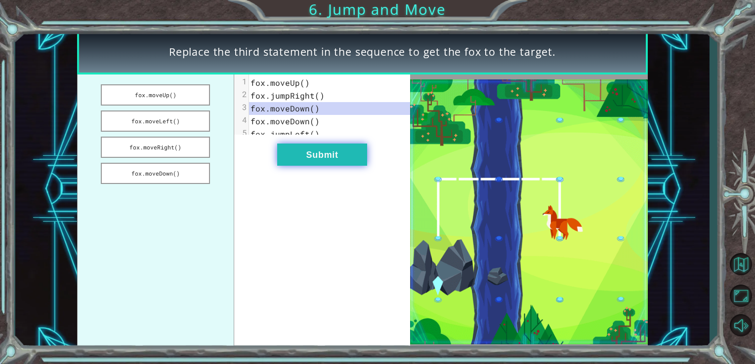
click at [304, 163] on button "Submit" at bounding box center [322, 155] width 90 height 22
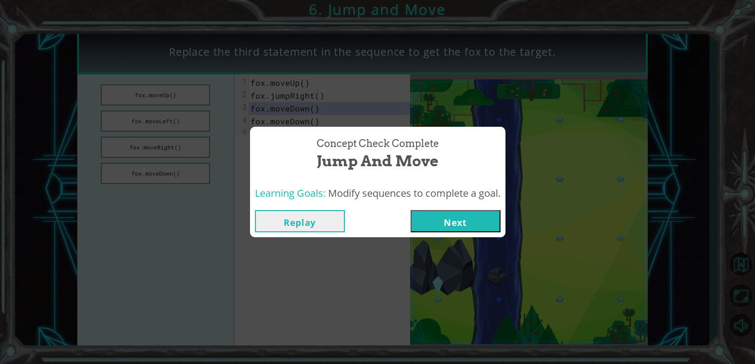
click at [447, 221] on button "Next" at bounding box center [455, 221] width 90 height 22
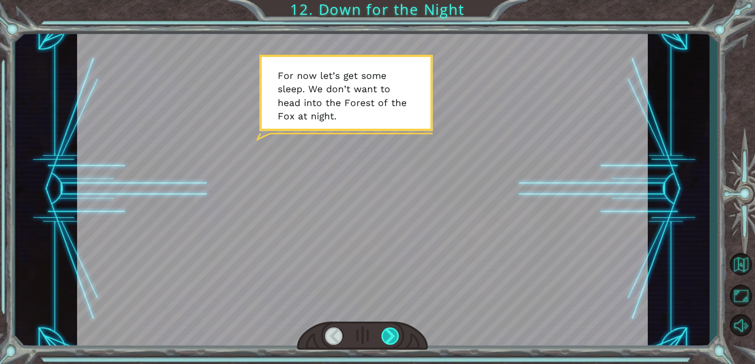
click at [389, 329] on div at bounding box center [390, 336] width 18 height 17
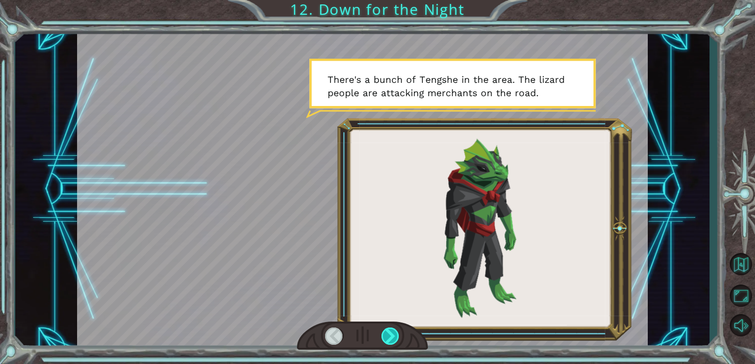
click at [389, 329] on div at bounding box center [390, 336] width 18 height 17
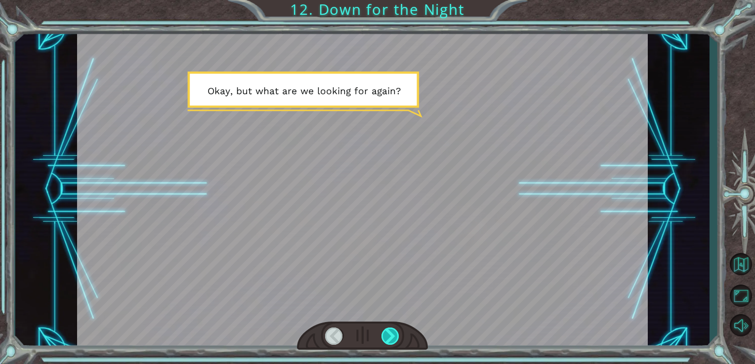
click at [389, 329] on div at bounding box center [390, 336] width 18 height 17
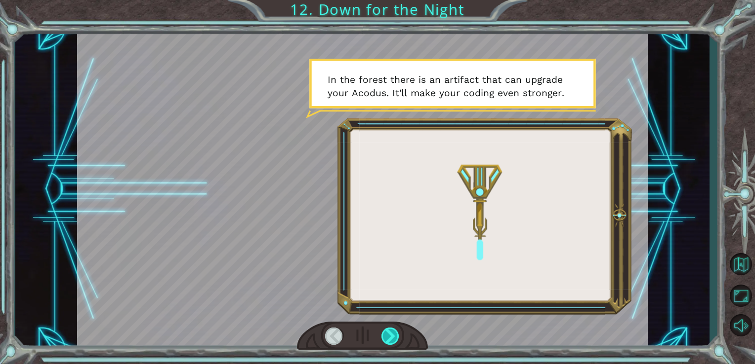
click at [389, 329] on div at bounding box center [390, 336] width 18 height 17
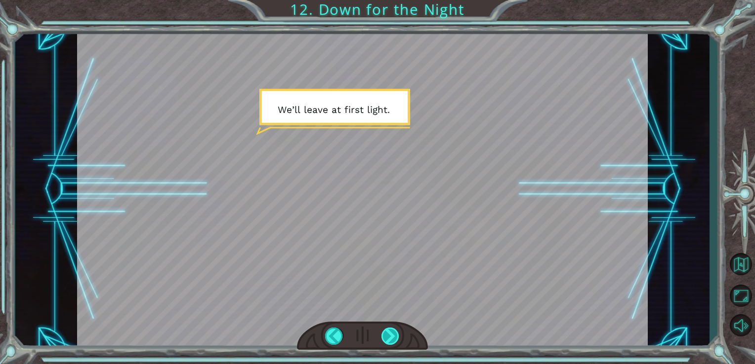
click at [389, 329] on div at bounding box center [390, 336] width 18 height 17
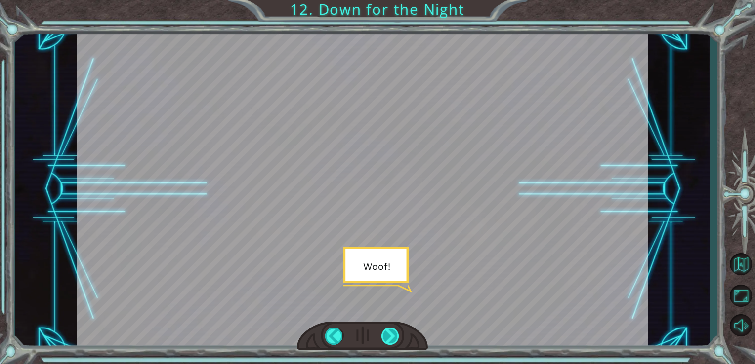
click at [389, 329] on div at bounding box center [390, 336] width 18 height 17
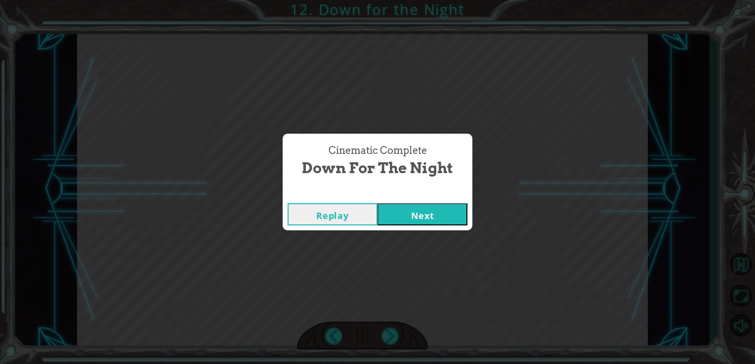
click at [405, 220] on button "Next" at bounding box center [422, 214] width 90 height 22
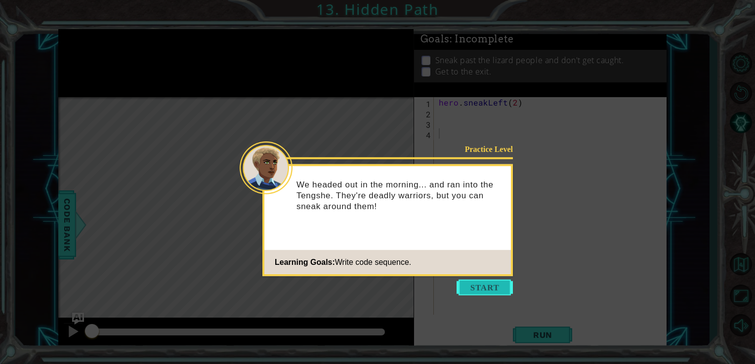
click at [464, 285] on button "Start" at bounding box center [484, 288] width 56 height 16
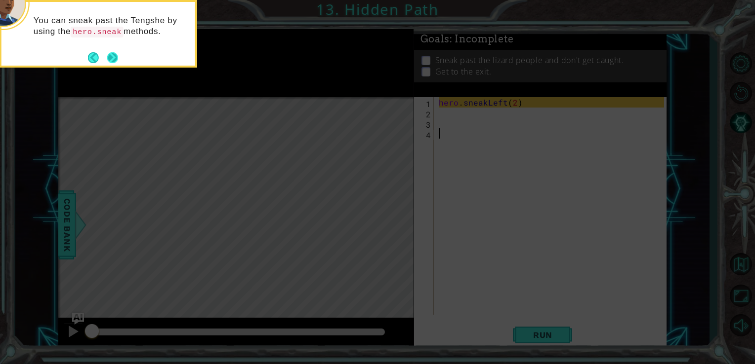
click at [115, 54] on button "Next" at bounding box center [112, 57] width 16 height 16
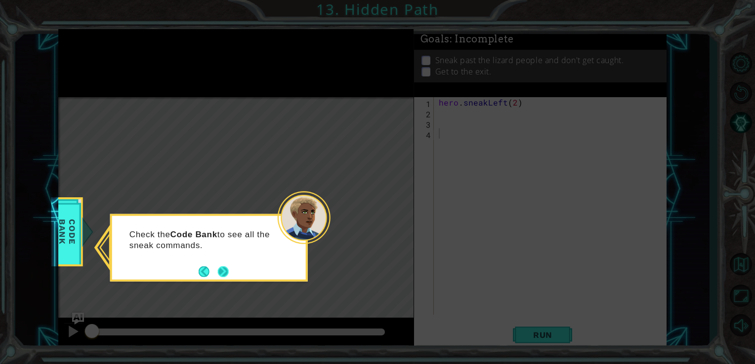
click at [217, 266] on footer at bounding box center [214, 271] width 30 height 15
click at [220, 270] on button "Next" at bounding box center [223, 272] width 14 height 14
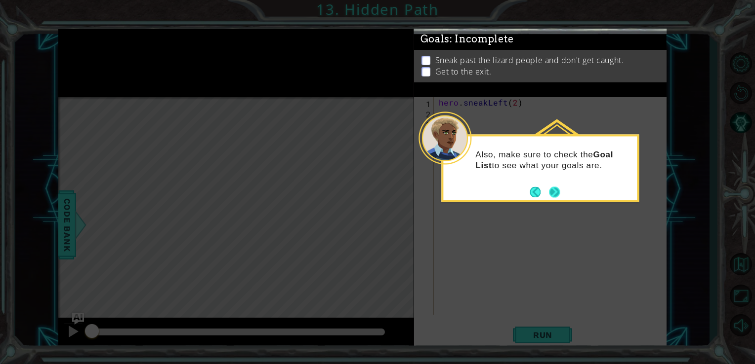
click at [554, 190] on button "Next" at bounding box center [554, 192] width 18 height 18
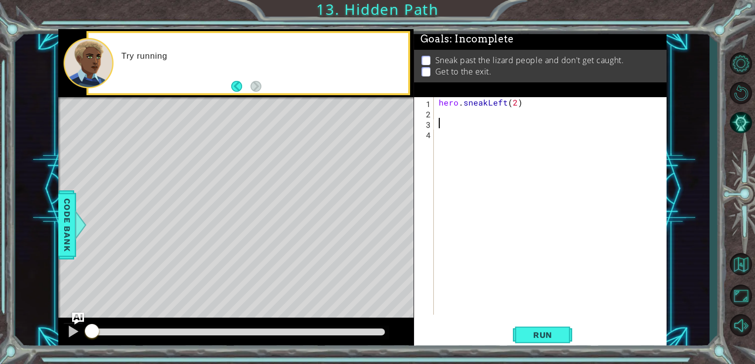
click at [454, 122] on div "hero . sneakLeft ( 2 )" at bounding box center [553, 216] width 233 height 239
click at [445, 112] on div "hero . sneakLeft ( 2 )" at bounding box center [553, 216] width 233 height 239
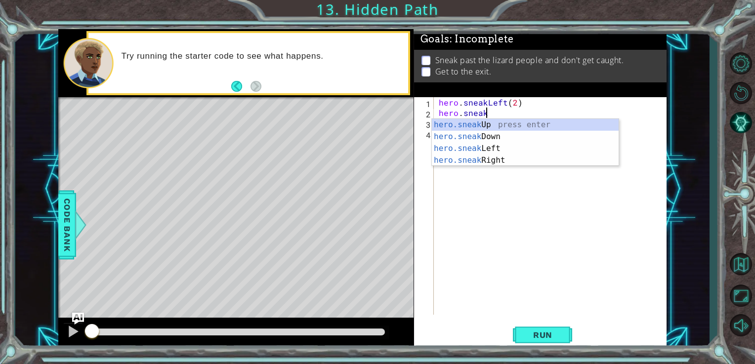
scroll to position [0, 2]
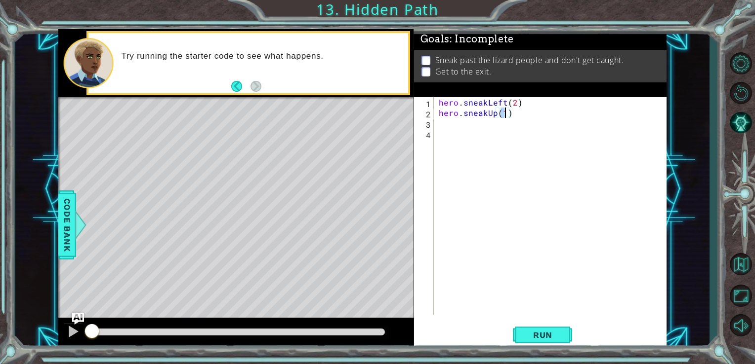
type textarea "hero.sneakUp(2)"
type textarea "hero.sneakRight(2)"
click at [526, 331] on span "Run" at bounding box center [542, 335] width 39 height 10
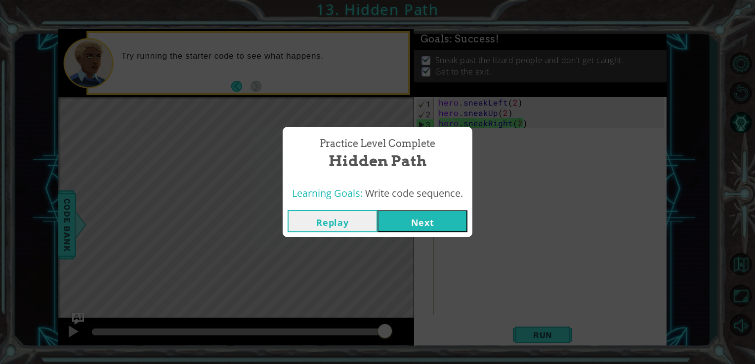
click at [417, 226] on button "Next" at bounding box center [422, 221] width 90 height 22
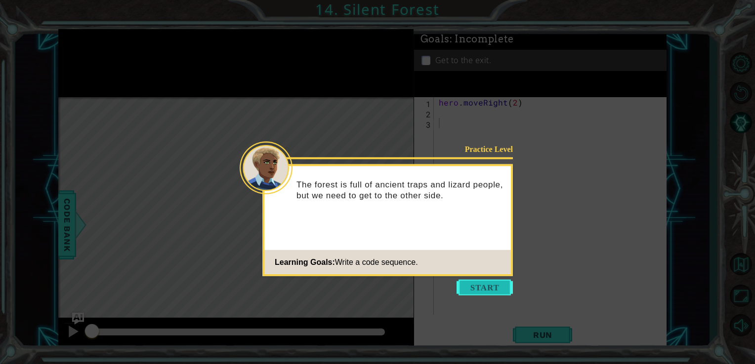
click at [485, 283] on button "Start" at bounding box center [484, 288] width 56 height 16
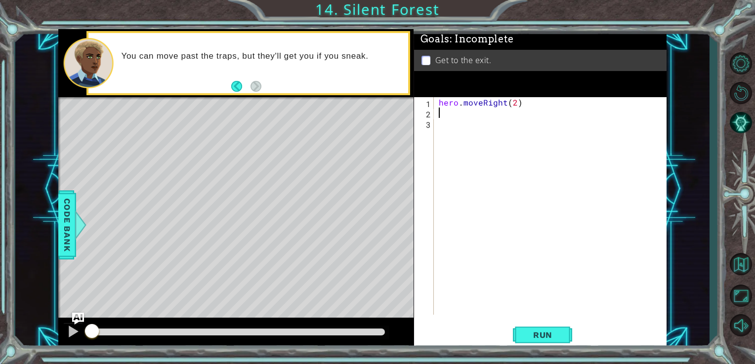
click at [444, 112] on div "hero . moveRight ( 2 )" at bounding box center [553, 216] width 233 height 239
click at [456, 113] on div "hero . moveRight ( 2 ) herosneakDown" at bounding box center [553, 216] width 233 height 239
type textarea "hero.sneakDown"
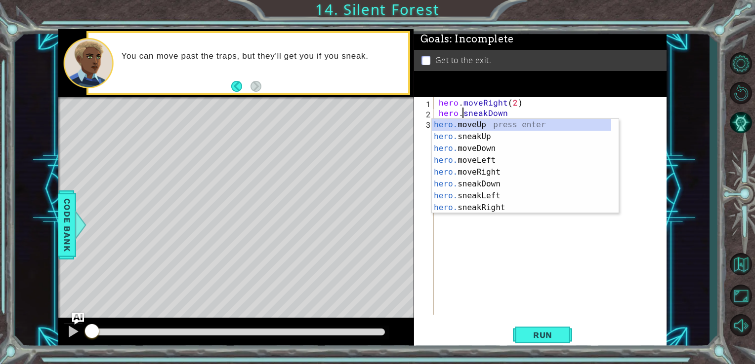
scroll to position [0, 1]
click at [507, 111] on div "hero . moveRight ( 2 ) hero . sneakDown" at bounding box center [553, 216] width 233 height 239
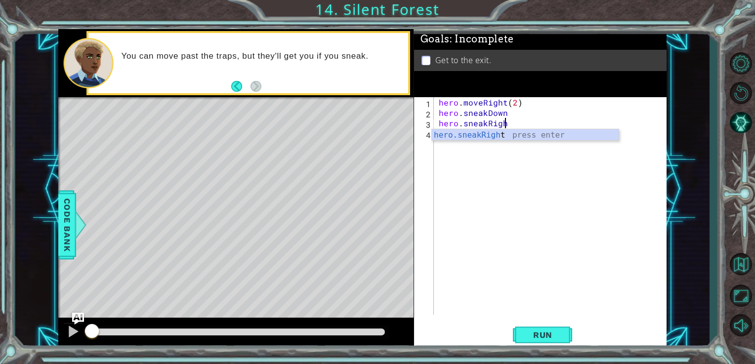
scroll to position [0, 4]
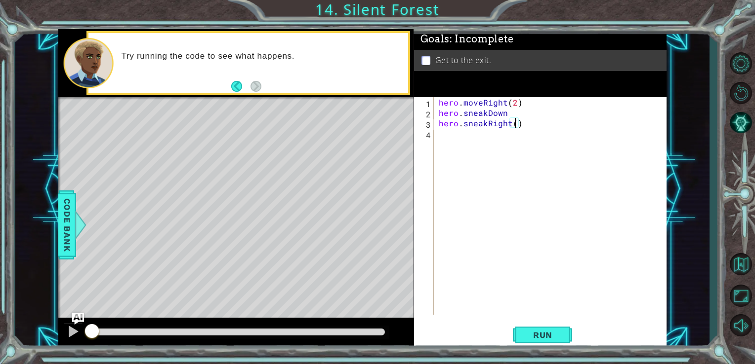
type textarea "hero.sneakRight(2)"
click at [508, 116] on div "hero . moveRight ( 2 ) hero . sneakDown hero . sneakRight ( 2 ) hero . sneakUp …" at bounding box center [553, 216] width 233 height 239
type textarea "hero.sneakDown(1)"
click at [548, 337] on span "Run" at bounding box center [542, 335] width 39 height 10
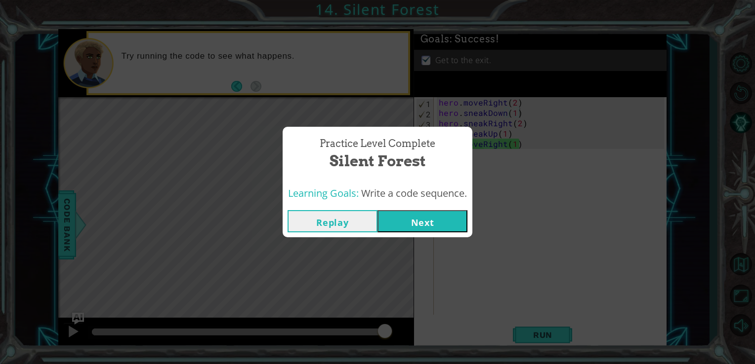
click at [437, 216] on button "Next" at bounding box center [422, 221] width 90 height 22
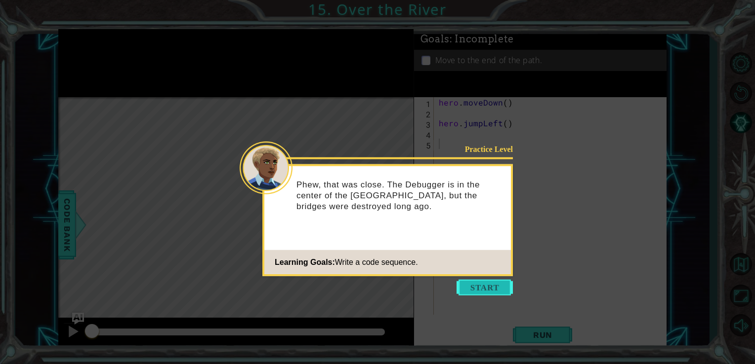
click at [484, 283] on button "Start" at bounding box center [484, 288] width 56 height 16
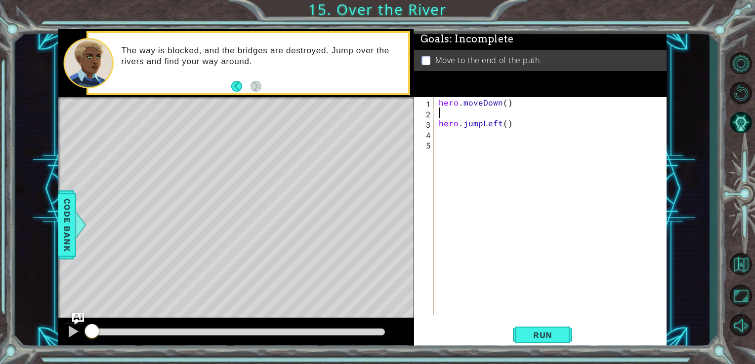
click at [448, 113] on div "hero . moveDown ( ) hero . jumpLeft ( )" at bounding box center [553, 216] width 233 height 239
type textarea "hero.moveDown()"
click at [452, 129] on div "hero . moveDown ( ) hero . jumpLeft ( )" at bounding box center [553, 216] width 233 height 239
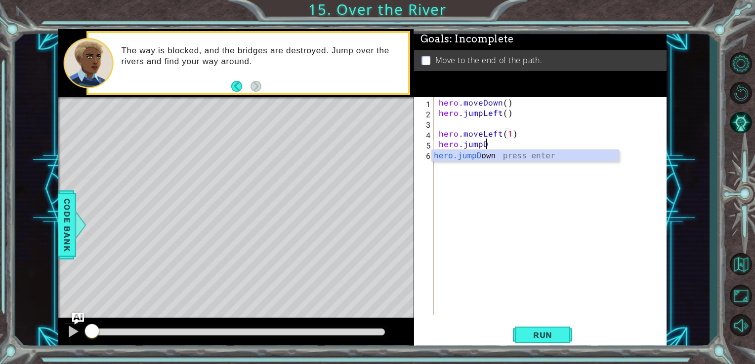
scroll to position [0, 2]
type textarea "hero.jumpDown"
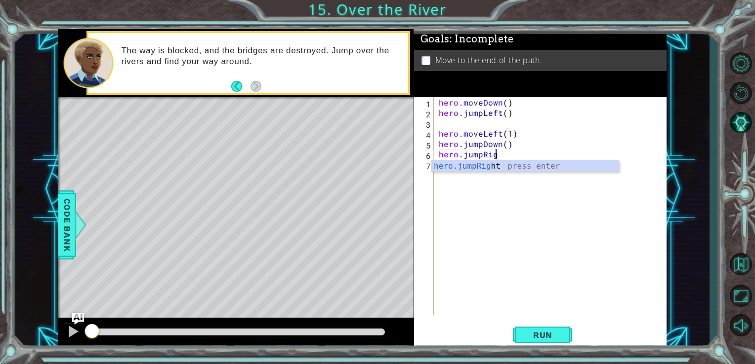
type textarea "hero.jumpRight"
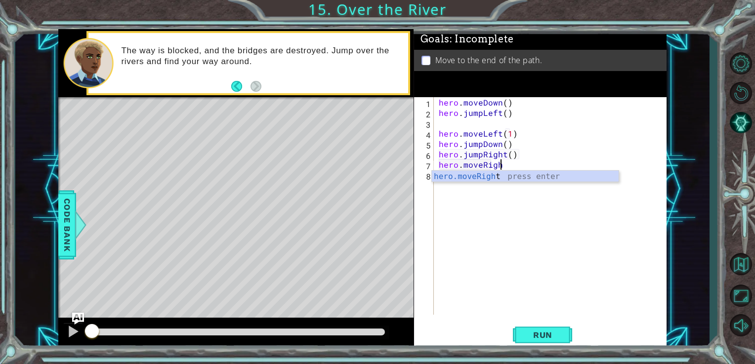
scroll to position [0, 3]
type textarea "hero.moveRight(1)"
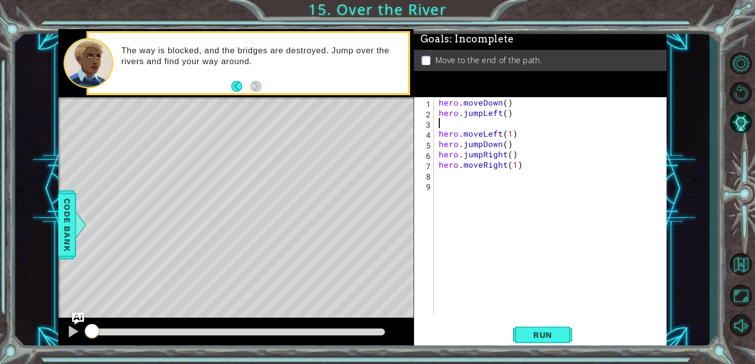
click at [439, 120] on div "hero . moveDown ( ) hero . jumpLeft ( ) hero . moveLeft ( 1 ) hero . jumpDown (…" at bounding box center [553, 216] width 233 height 239
type textarea "hero.jumpLeft()"
click at [538, 340] on span "Run" at bounding box center [542, 335] width 39 height 10
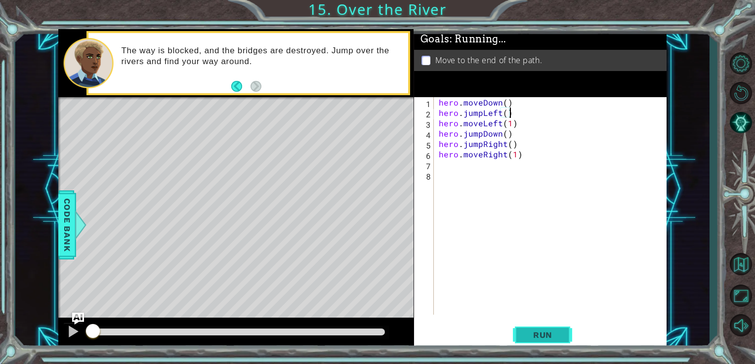
click at [538, 340] on span "Run" at bounding box center [542, 335] width 39 height 10
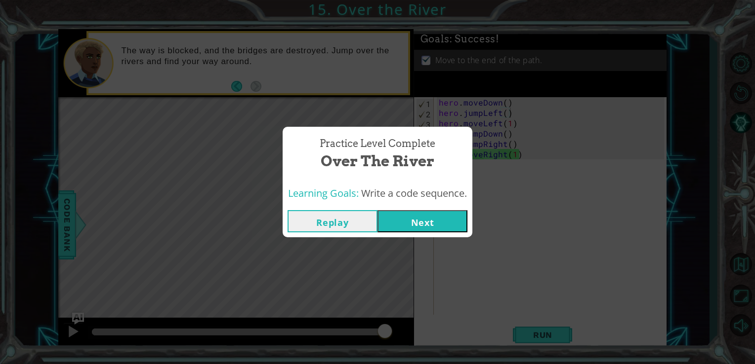
click at [421, 218] on button "Next" at bounding box center [422, 221] width 90 height 22
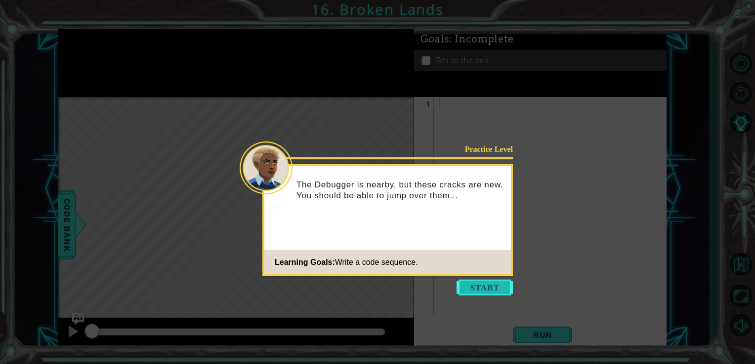
click at [474, 284] on button "Start" at bounding box center [484, 288] width 56 height 16
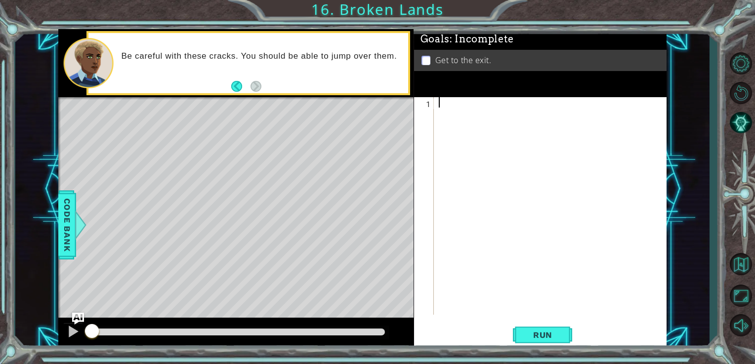
click at [468, 119] on div at bounding box center [553, 216] width 233 height 239
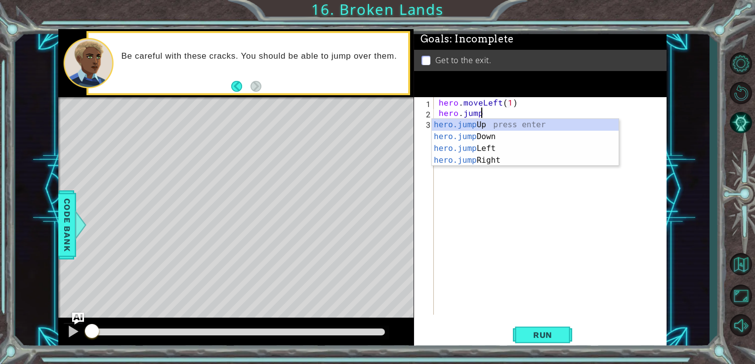
scroll to position [0, 6]
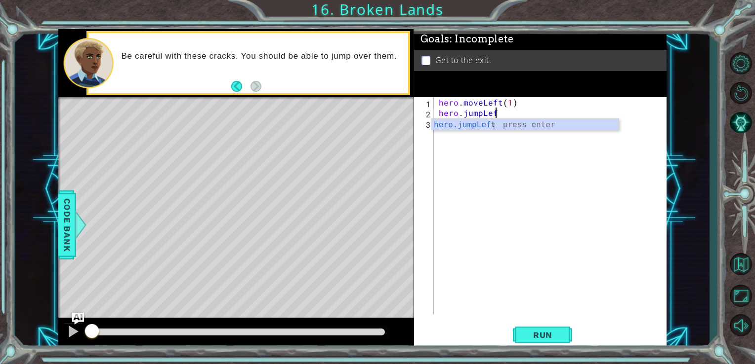
type textarea "hero.moveLeft(1)hero.jumpLeft"
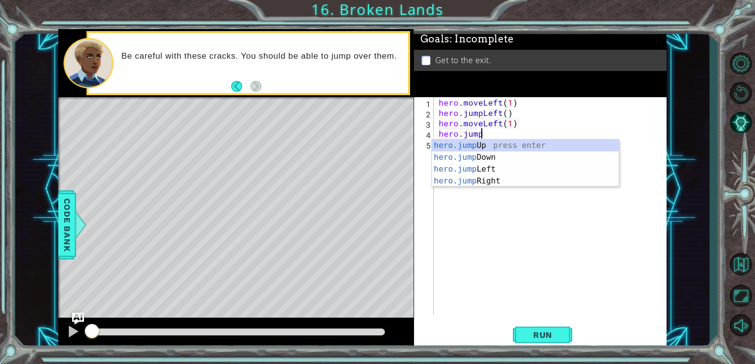
scroll to position [0, 2]
type textarea "hero.jumpUp"
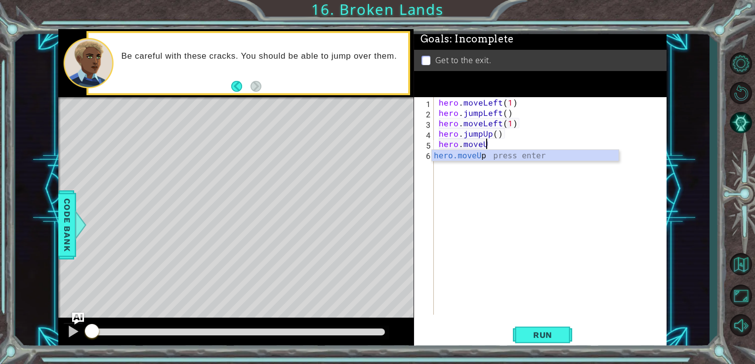
scroll to position [0, 2]
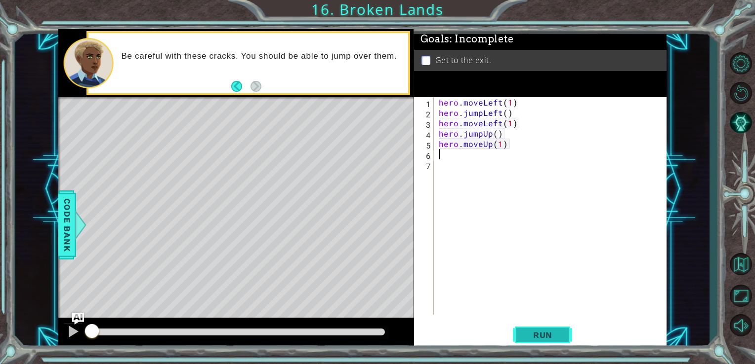
type textarea "hero.moveUp(1)"
click at [537, 332] on span "Run" at bounding box center [542, 335] width 39 height 10
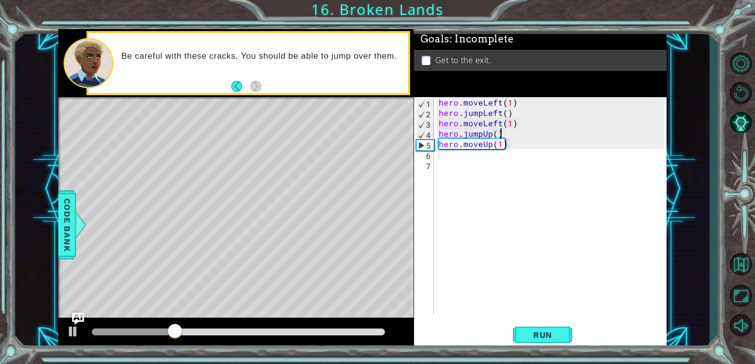
click at [522, 139] on div "hero . moveLeft ( 1 ) hero . jumpLeft ( ) hero . moveLeft ( 1 ) hero . jumpUp (…" at bounding box center [553, 216] width 233 height 239
click at [75, 332] on div at bounding box center [73, 331] width 13 height 13
click at [500, 102] on div "hero . moveLeft ( 1 ) hero . jumpLeft ( ) hero . moveLeft ( 1 ) hero . jumpUp (…" at bounding box center [553, 216] width 233 height 239
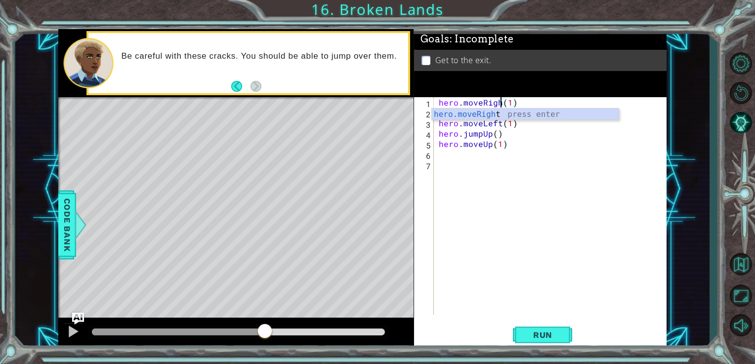
scroll to position [0, 4]
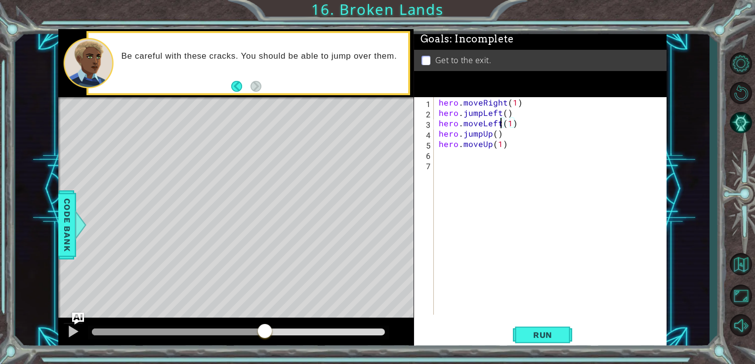
click at [498, 124] on div "hero . moveRight ( 1 ) hero . jumpLeft ( ) hero . moveLeft ( 1 ) hero . jumpUp …" at bounding box center [553, 216] width 233 height 239
click at [499, 114] on div "hero . moveRight ( 1 ) hero . jumpLeft ( ) hero . moveRight ( 1 ) hero . jumpUp…" at bounding box center [553, 216] width 233 height 239
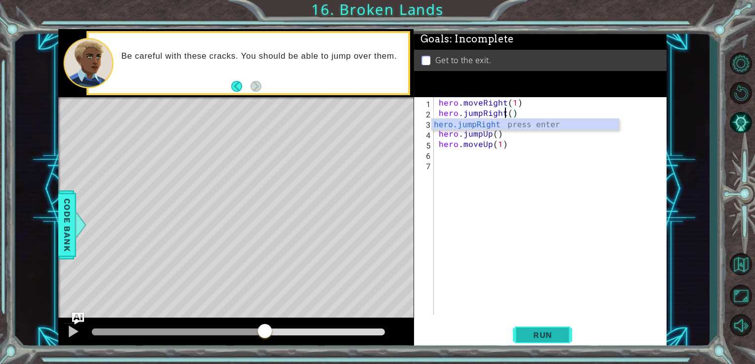
type textarea "hero.jumpRight()"
click at [539, 332] on span "Run" at bounding box center [542, 335] width 39 height 10
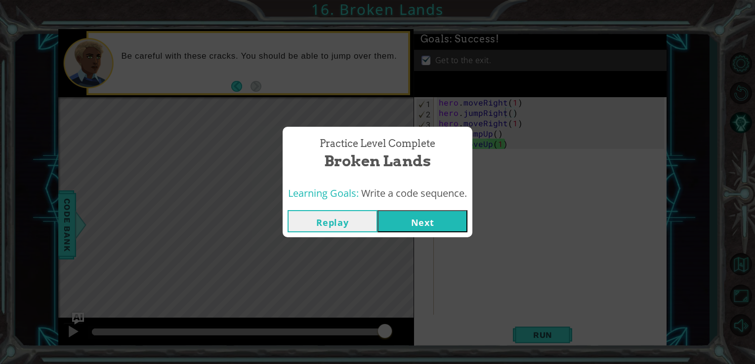
click at [430, 215] on button "Next" at bounding box center [422, 221] width 90 height 22
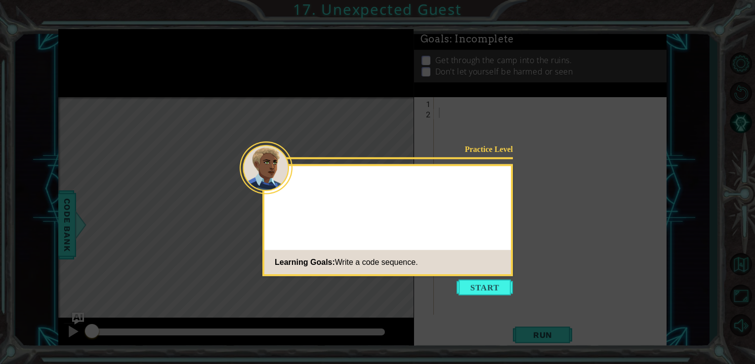
click at [518, 167] on icon at bounding box center [377, 182] width 755 height 364
click at [482, 281] on button "Start" at bounding box center [484, 288] width 56 height 16
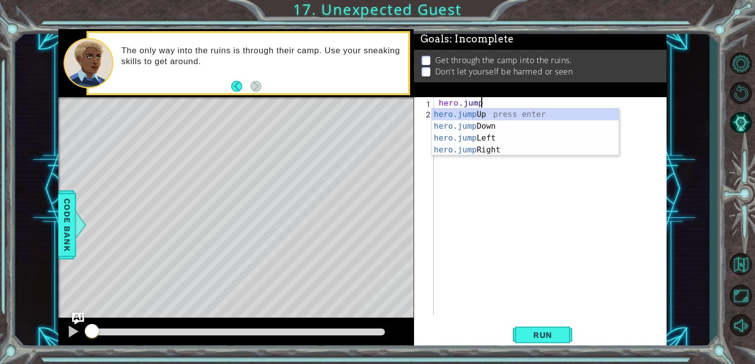
scroll to position [0, 2]
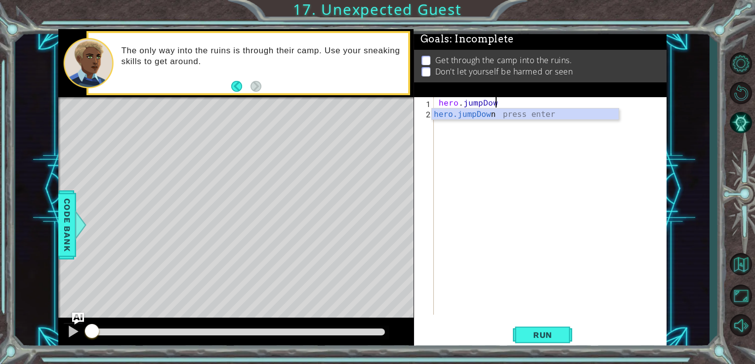
type textarea "hero.jumpDown"
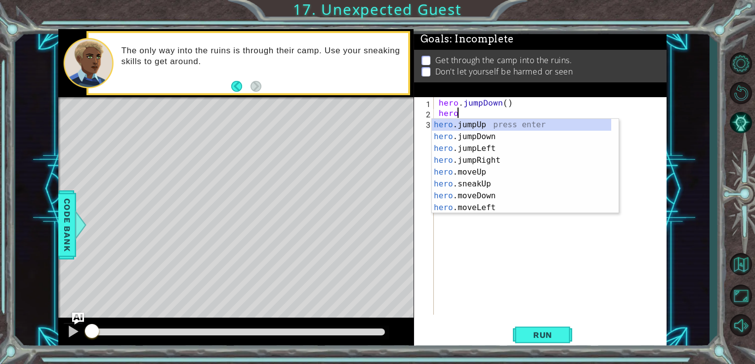
scroll to position [0, 0]
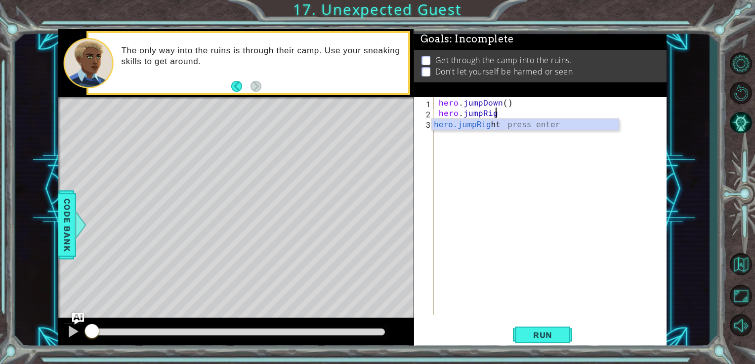
type textarea "hero.jumpRight"
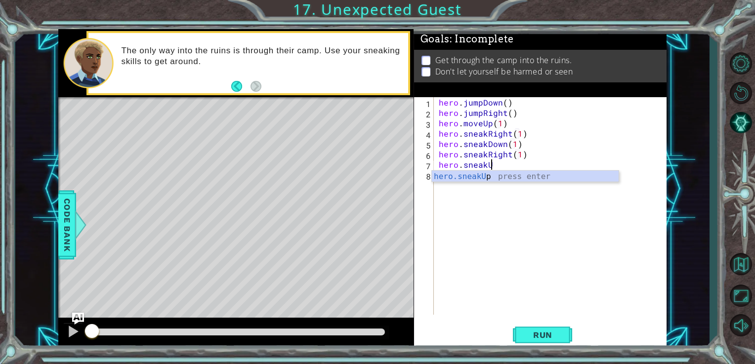
scroll to position [0, 8]
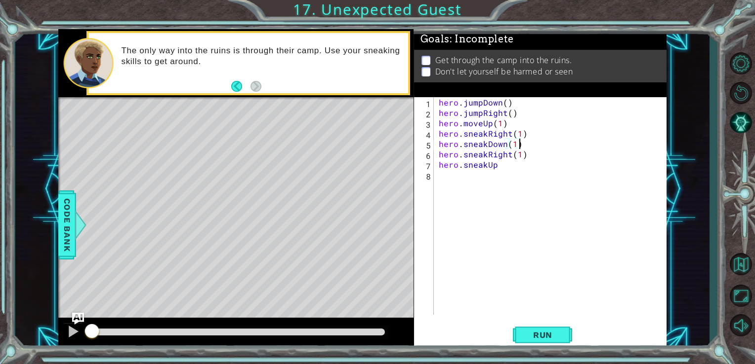
click at [528, 146] on div "hero . jumpDown ( ) hero . jumpRight ( ) hero . moveUp ( 1 ) hero . sneakRight …" at bounding box center [553, 216] width 233 height 239
click at [528, 153] on div "hero . jumpDown ( ) hero . jumpRight ( ) hero . moveUp ( 1 ) hero . sneakRight …" at bounding box center [553, 216] width 233 height 239
click at [524, 152] on div "hero . jumpDown ( ) hero . jumpRight ( ) hero . moveUp ( 1 ) hero . sneakRight …" at bounding box center [553, 216] width 233 height 239
click at [517, 153] on div "hero . jumpDown ( ) hero . jumpRight ( ) hero . moveUp ( 1 ) hero . sneakRight …" at bounding box center [553, 216] width 233 height 239
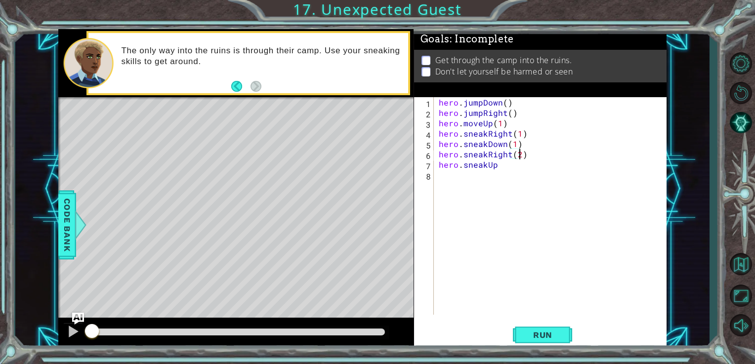
scroll to position [0, 4]
type textarea "hero.sneakRight(2)"
click at [547, 338] on span "Run" at bounding box center [542, 335] width 39 height 10
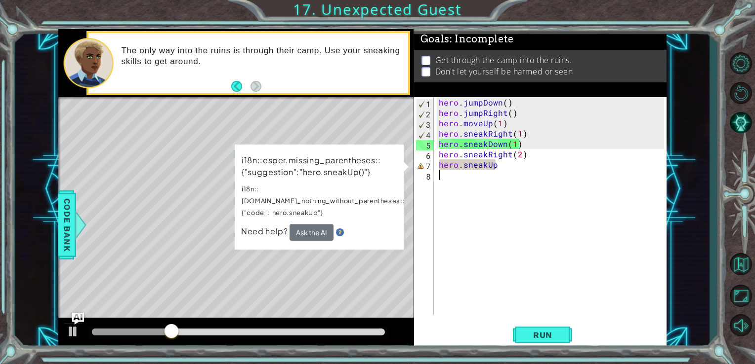
click at [542, 209] on div "hero . jumpDown ( ) hero . jumpRight ( ) hero . moveUp ( 1 ) hero . sneakRight …" at bounding box center [553, 216] width 233 height 239
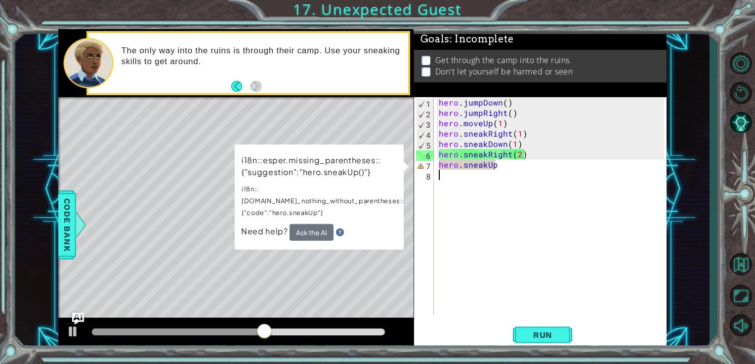
click at [525, 216] on div "hero . jumpDown ( ) hero . jumpRight ( ) hero . moveUp ( 1 ) hero . sneakRight …" at bounding box center [553, 216] width 233 height 239
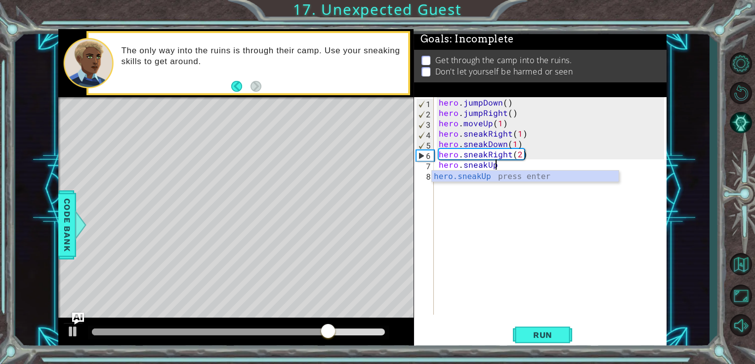
type textarea "hero.sneakUp(1)"
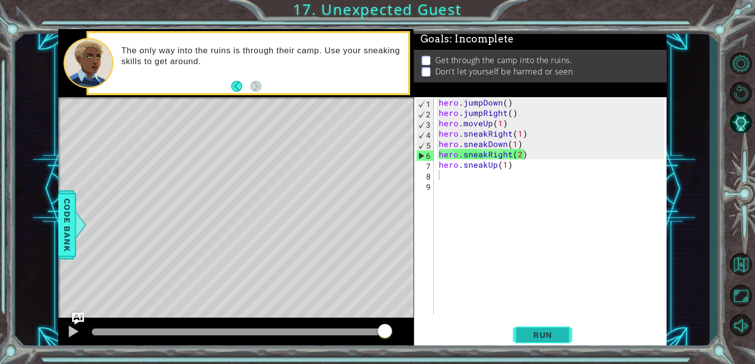
click at [545, 329] on button "Run" at bounding box center [542, 335] width 59 height 25
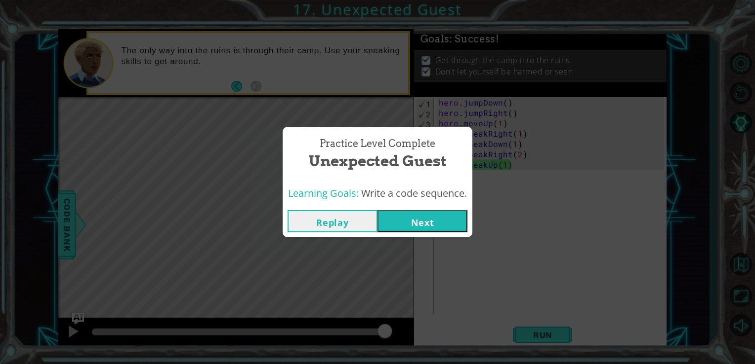
click at [415, 223] on button "Next" at bounding box center [422, 221] width 90 height 22
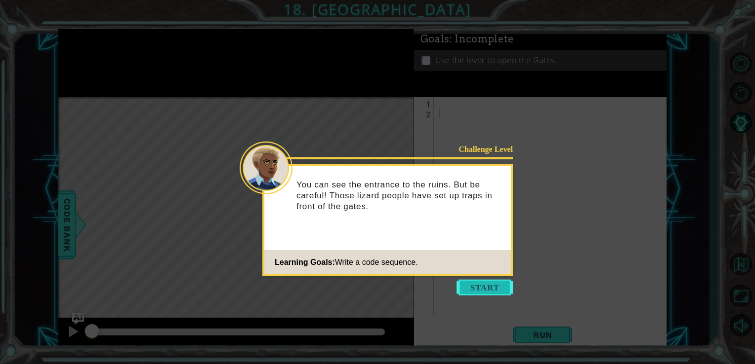
click at [491, 281] on button "Start" at bounding box center [484, 288] width 56 height 16
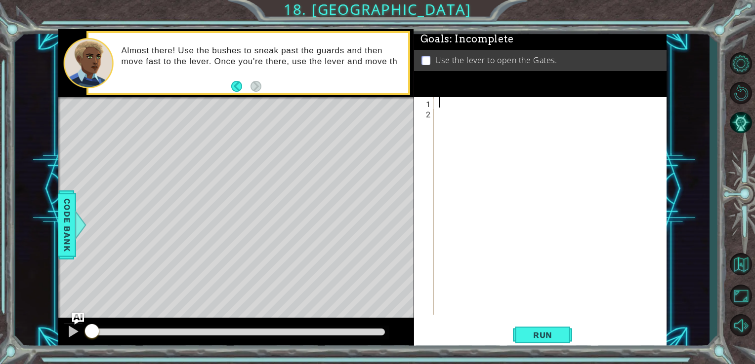
click at [448, 103] on div at bounding box center [553, 216] width 233 height 239
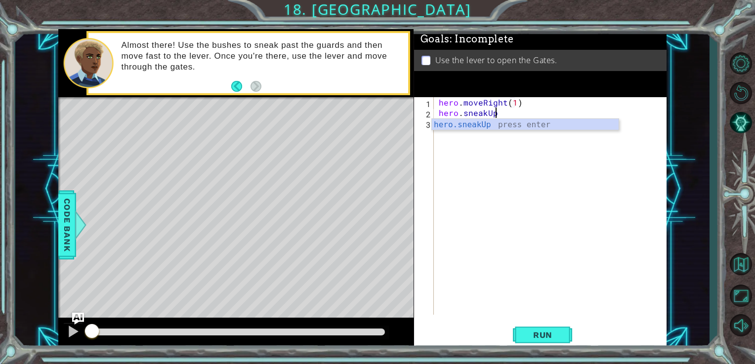
scroll to position [0, 4]
type textarea "hero.sneakUp(2)"
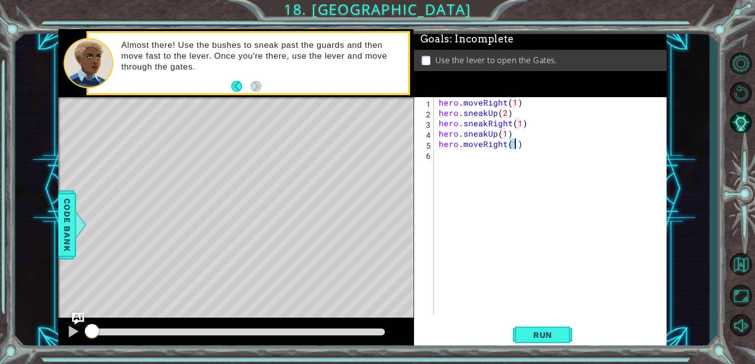
type textarea "hero.moveRight(2)"
click at [462, 104] on div "hero . moveRight ( 1 ) hero . sneakUp ( 2 ) hero . sneakRight ( 1 ) hero . snea…" at bounding box center [553, 216] width 233 height 239
click at [575, 152] on div "hero . moveRight ( 1 ) hero . sneakUp ( 2 ) hero . sneakRight ( 1 ) hero . snea…" at bounding box center [553, 216] width 233 height 239
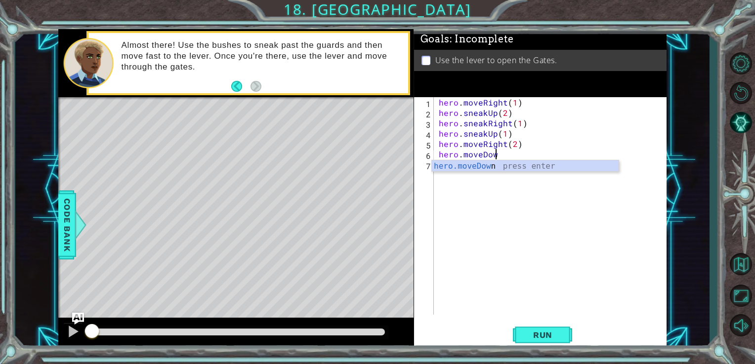
scroll to position [0, 3]
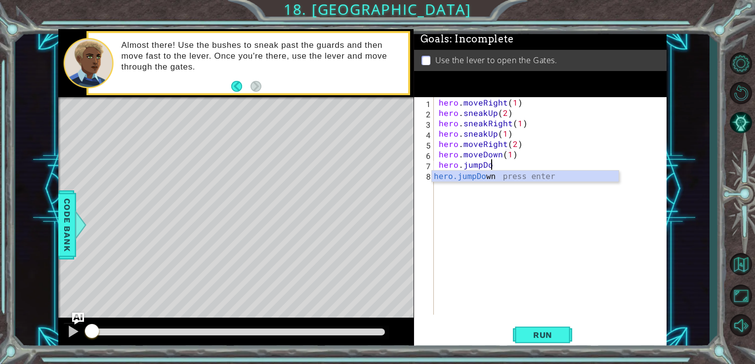
type textarea "hero.jumpDown"
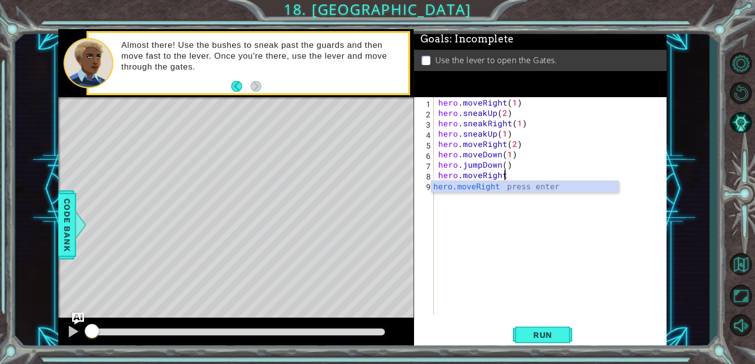
scroll to position [0, 3]
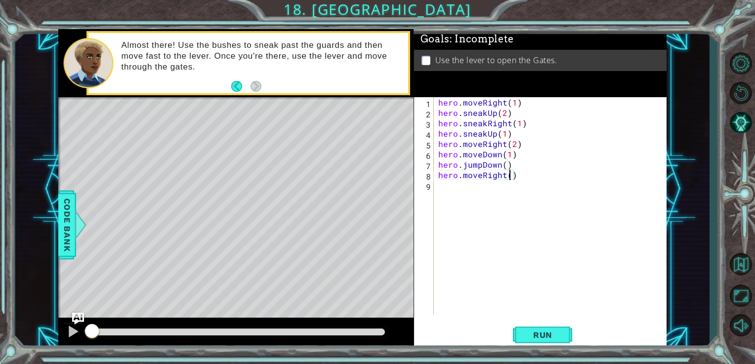
type textarea "hero.moveRight(2)"
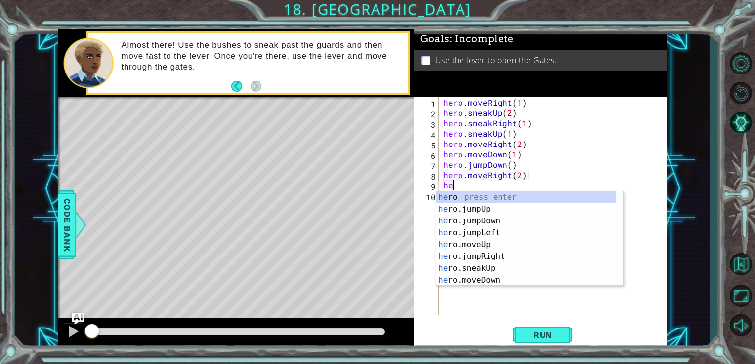
scroll to position [0, 0]
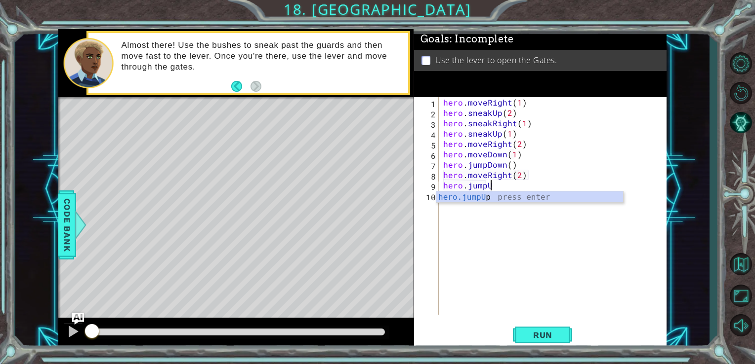
type textarea "hero.jumpUp"
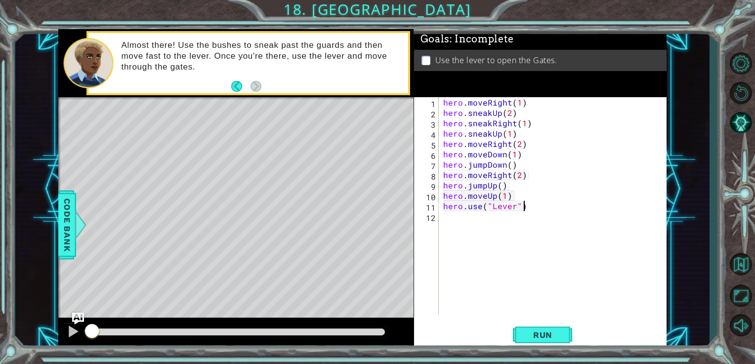
scroll to position [0, 8]
click at [553, 340] on span "Run" at bounding box center [542, 335] width 39 height 10
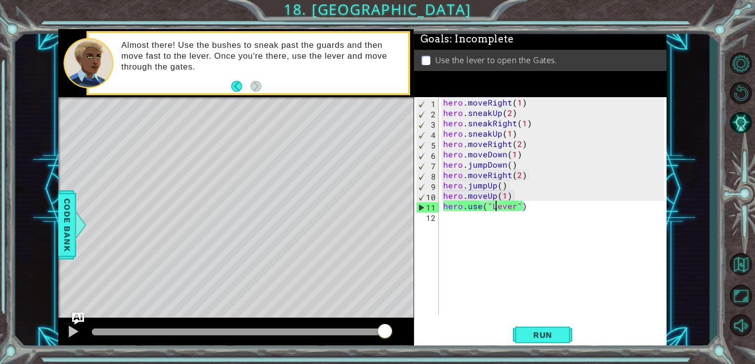
click at [494, 207] on div "hero . moveRight ( 1 ) hero . sneakUp ( 2 ) hero . sneakRight ( 1 ) hero . snea…" at bounding box center [555, 216] width 228 height 239
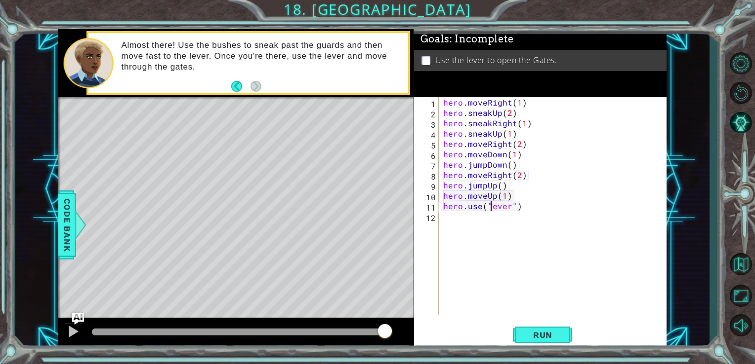
scroll to position [0, 3]
type textarea "hero.use("lever")"
click at [527, 336] on span "Run" at bounding box center [542, 335] width 39 height 10
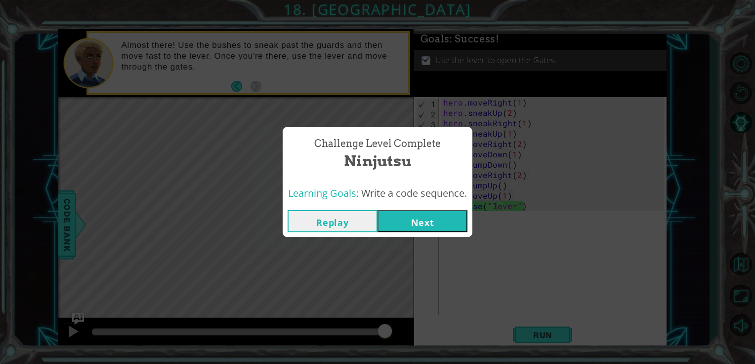
click at [413, 225] on button "Next" at bounding box center [422, 221] width 90 height 22
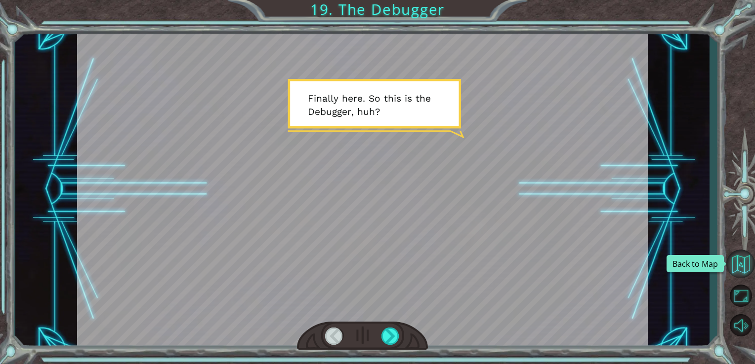
click at [733, 262] on button "Back to Map" at bounding box center [740, 264] width 29 height 29
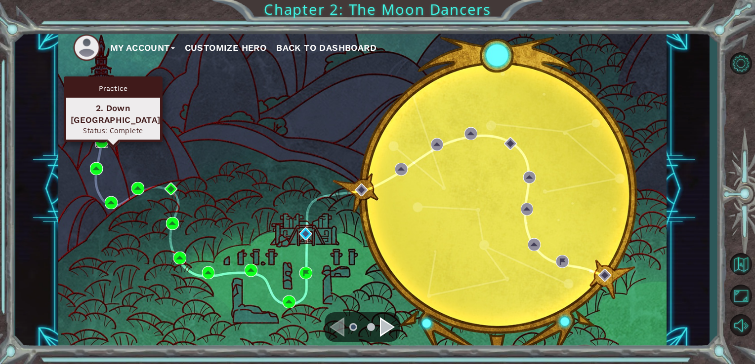
click at [98, 137] on img at bounding box center [101, 141] width 13 height 13
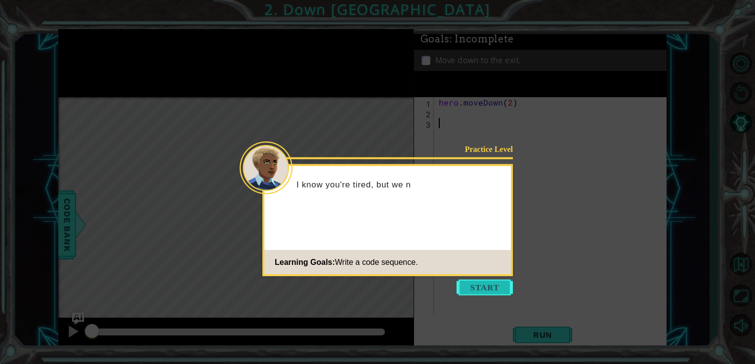
click at [473, 282] on button "Start" at bounding box center [484, 288] width 56 height 16
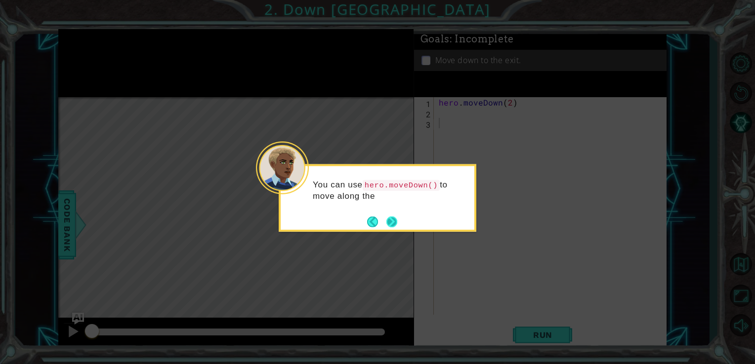
click at [392, 224] on button "Next" at bounding box center [391, 221] width 11 height 11
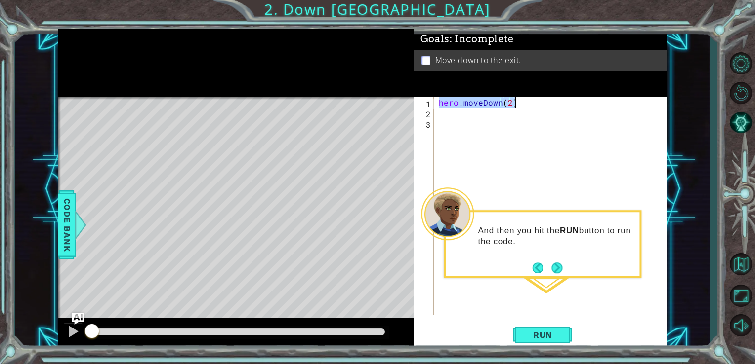
drag, startPoint x: 439, startPoint y: 103, endPoint x: 549, endPoint y: 102, distance: 110.1
click at [549, 102] on div "hero . moveDown ( 2 )" at bounding box center [553, 216] width 233 height 239
type textarea "hero.moveDown(2)"
click at [549, 102] on div "hero . moveDown ( 2 )" at bounding box center [551, 206] width 228 height 218
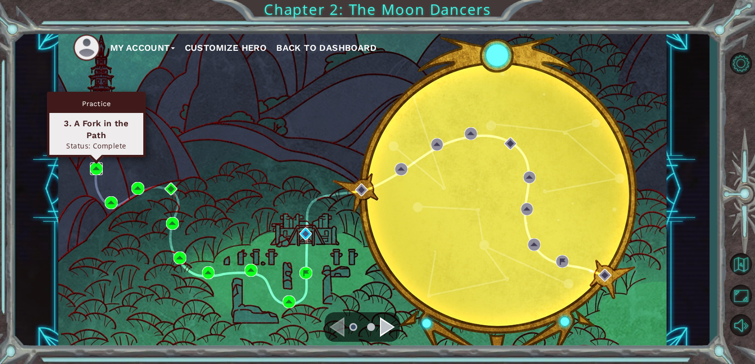
click at [97, 167] on img at bounding box center [96, 168] width 13 height 13
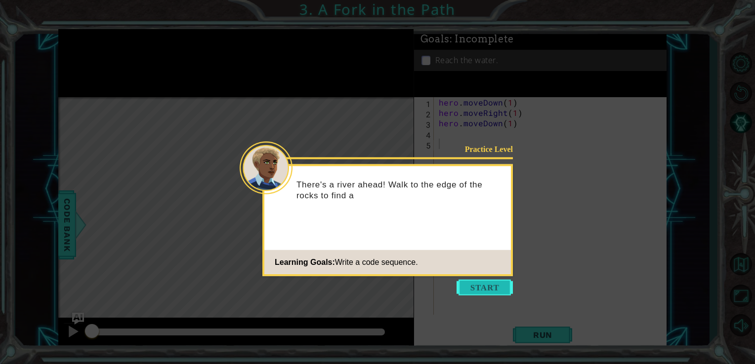
click at [470, 290] on button "Start" at bounding box center [484, 288] width 56 height 16
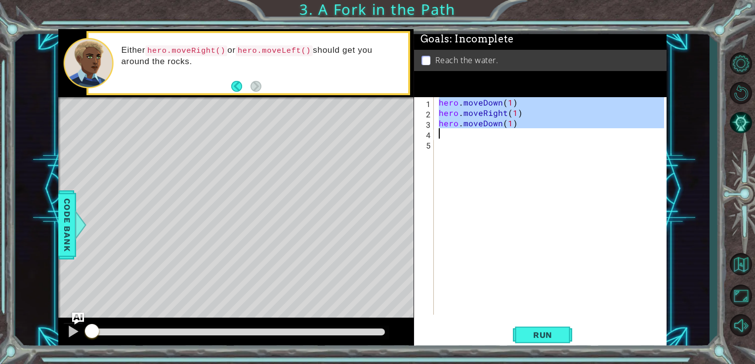
drag, startPoint x: 437, startPoint y: 98, endPoint x: 549, endPoint y: 131, distance: 116.9
click at [549, 131] on div "hero . moveDown ( 1 ) hero . moveRight ( 1 ) hero . moveDown ( 1 )" at bounding box center [553, 216] width 233 height 239
type textarea "hero.moveDown(1)"
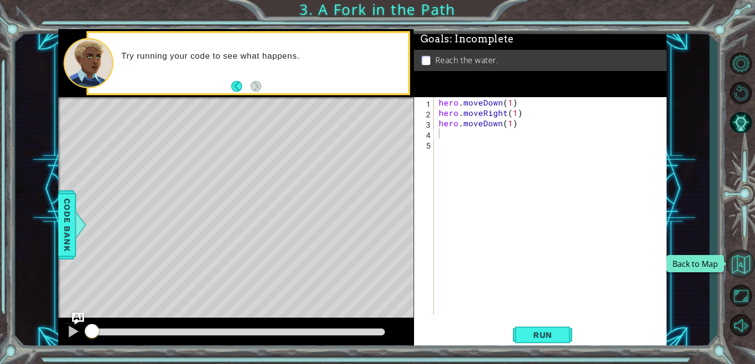
click at [736, 262] on button "Back to Map" at bounding box center [740, 264] width 29 height 29
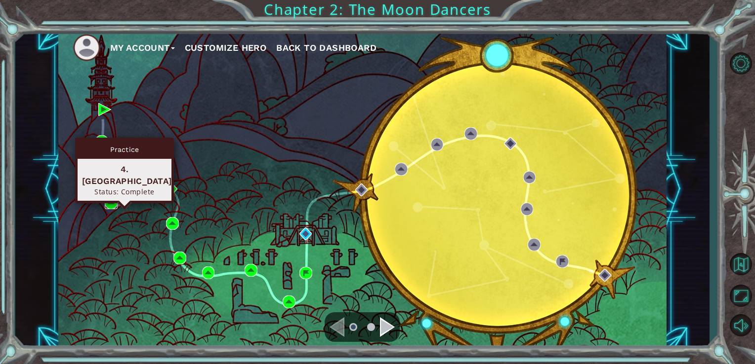
click at [109, 204] on img at bounding box center [111, 203] width 13 height 13
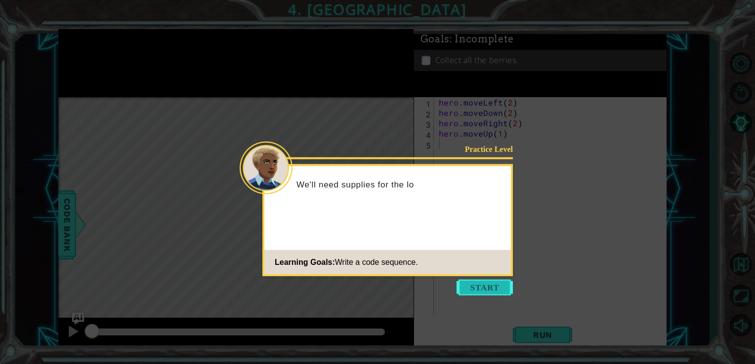
click at [486, 286] on button "Start" at bounding box center [484, 288] width 56 height 16
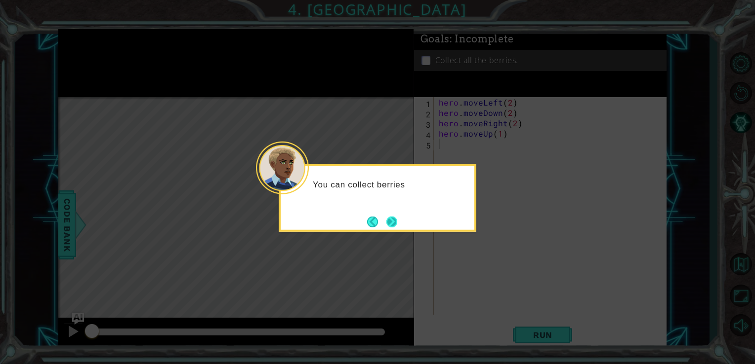
click at [391, 223] on button "Next" at bounding box center [391, 221] width 11 height 11
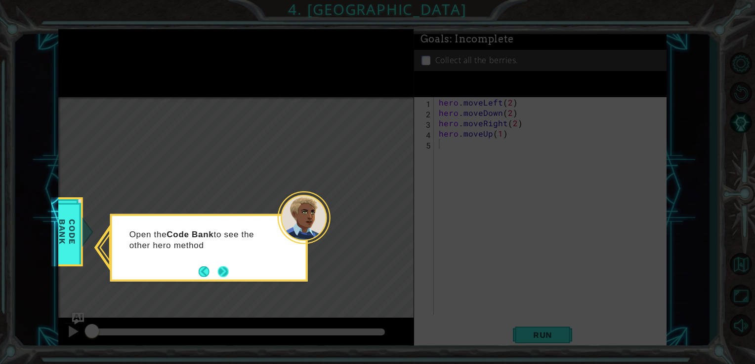
click at [227, 275] on button "Next" at bounding box center [222, 271] width 11 height 11
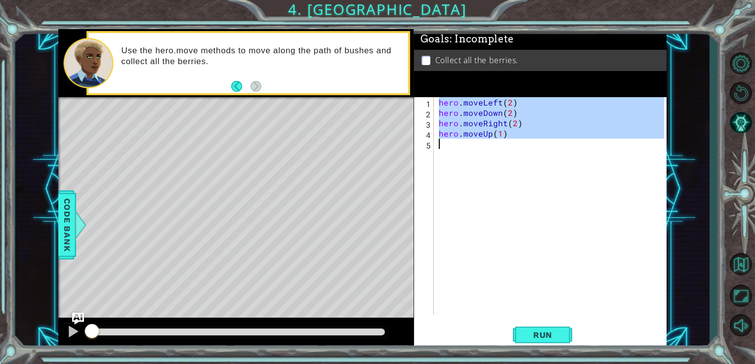
drag, startPoint x: 437, startPoint y: 101, endPoint x: 532, endPoint y: 157, distance: 110.5
click at [532, 157] on div "hero . moveLeft ( 2 ) hero . moveDown ( 2 ) hero . moveRight ( 2 ) hero . moveU…" at bounding box center [553, 216] width 233 height 239
type textarea "hero.moveUp(1)"
click at [532, 157] on div "hero . moveLeft ( 2 ) hero . moveDown ( 2 ) hero . moveRight ( 2 ) hero . moveU…" at bounding box center [551, 206] width 228 height 218
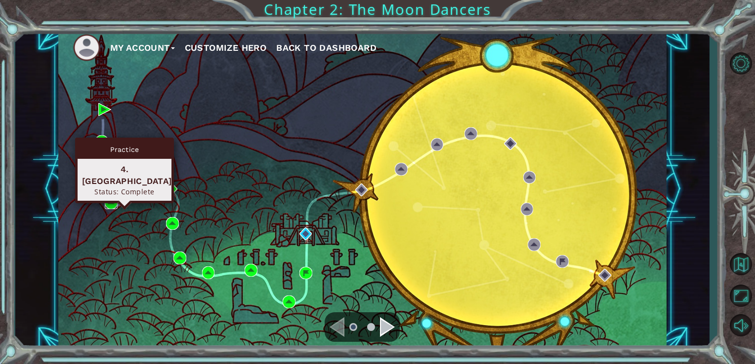
click at [109, 199] on img at bounding box center [111, 203] width 13 height 13
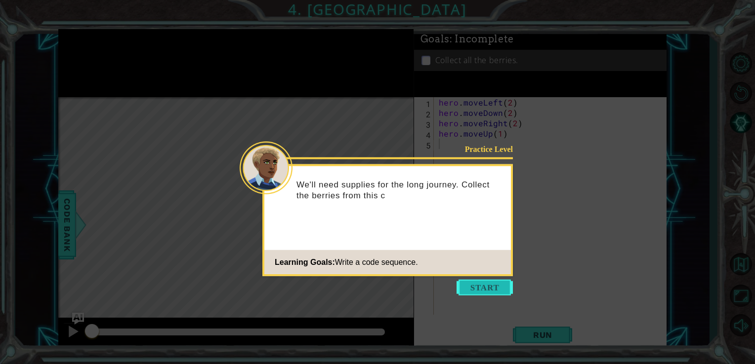
click at [476, 283] on button "Start" at bounding box center [484, 288] width 56 height 16
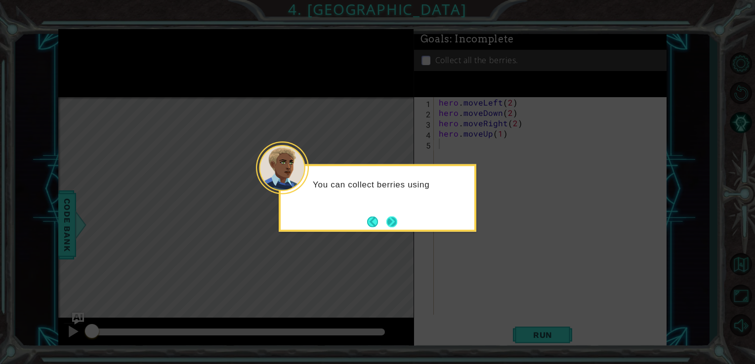
click at [394, 220] on button "Next" at bounding box center [391, 221] width 11 height 11
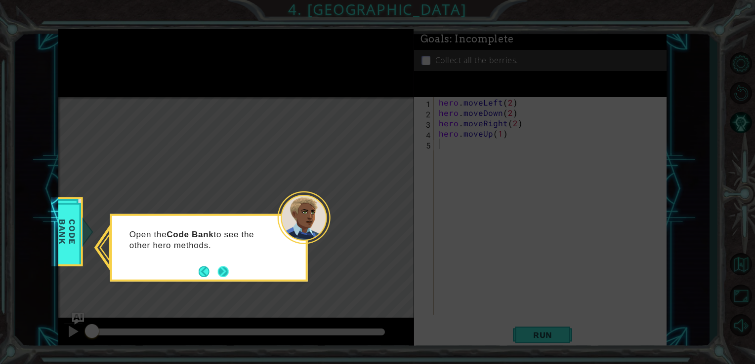
click at [223, 273] on button "Next" at bounding box center [223, 272] width 18 height 18
click at [217, 272] on button "Next" at bounding box center [222, 271] width 13 height 13
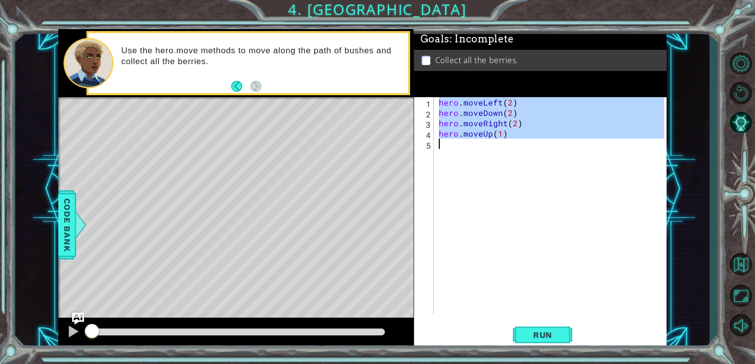
drag, startPoint x: 438, startPoint y: 102, endPoint x: 525, endPoint y: 145, distance: 97.6
click at [525, 145] on div "hero . moveLeft ( 2 ) hero . moveDown ( 2 ) hero . moveRight ( 2 ) hero . moveU…" at bounding box center [553, 216] width 233 height 239
type textarea "hero.moveUp(1)"
click at [525, 145] on div "hero . moveLeft ( 2 ) hero . moveDown ( 2 ) hero . moveRight ( 2 ) hero . moveU…" at bounding box center [551, 206] width 228 height 218
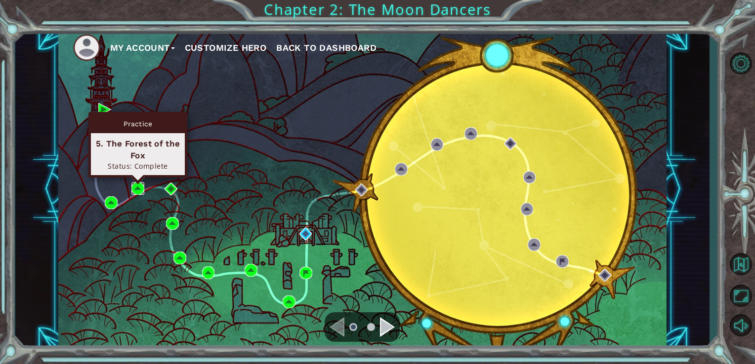
click at [136, 189] on img at bounding box center [137, 188] width 13 height 13
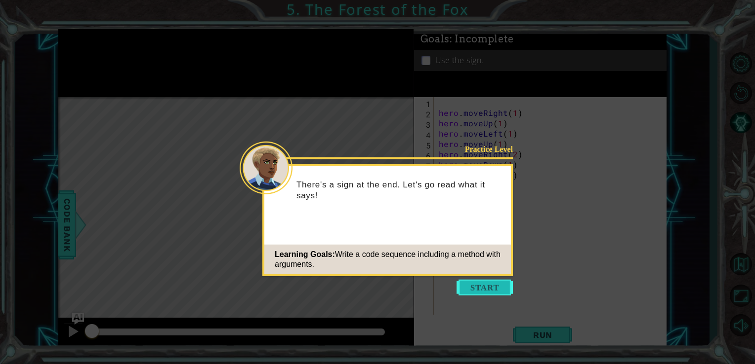
click at [490, 289] on button "Start" at bounding box center [484, 288] width 56 height 16
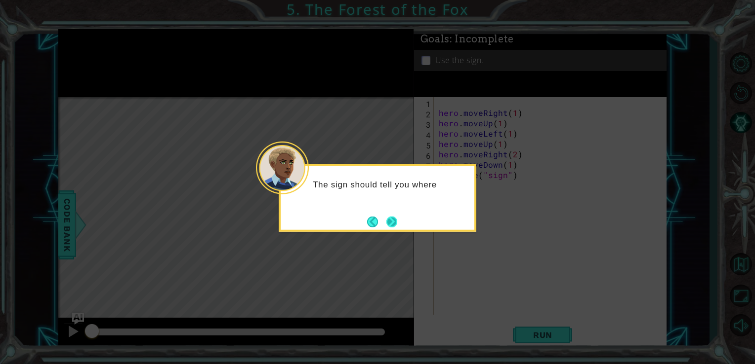
click at [389, 224] on button "Next" at bounding box center [392, 222] width 12 height 12
click at [389, 224] on button "Next" at bounding box center [391, 221] width 11 height 11
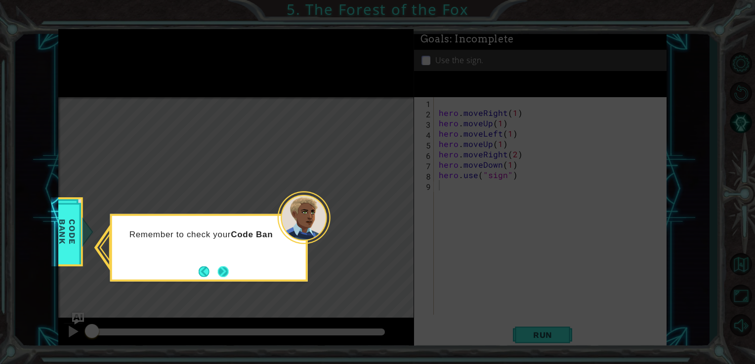
click at [221, 269] on button "Next" at bounding box center [223, 272] width 12 height 12
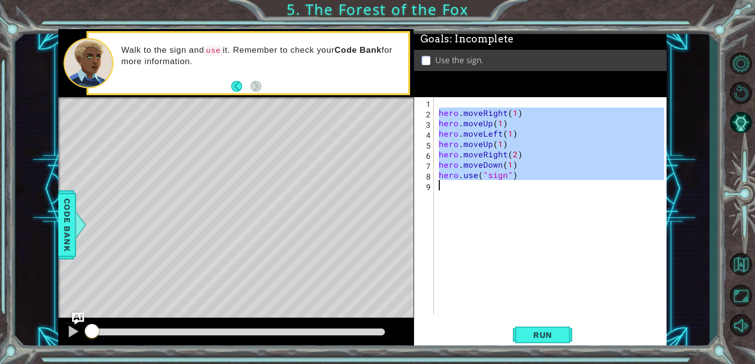
drag, startPoint x: 439, startPoint y: 114, endPoint x: 551, endPoint y: 189, distance: 134.6
click at [551, 189] on div "hero . moveRight ( 1 ) hero . moveUp ( 1 ) hero . moveLeft ( 1 ) hero . moveUp …" at bounding box center [553, 216] width 233 height 239
type textarea "hero.use("sign")"
click at [551, 189] on div "hero . moveRight ( 1 ) hero . moveUp ( 1 ) hero . moveLeft ( 1 ) hero . moveUp …" at bounding box center [551, 206] width 228 height 218
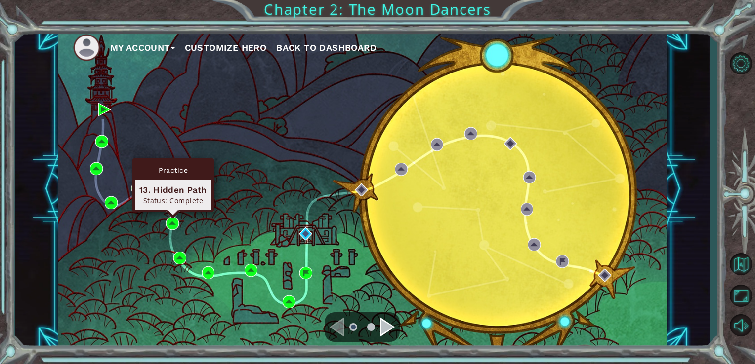
click at [172, 212] on div "Practice 13. Hidden Path Status: Complete" at bounding box center [172, 186] width 81 height 54
click at [172, 221] on img at bounding box center [172, 223] width 13 height 13
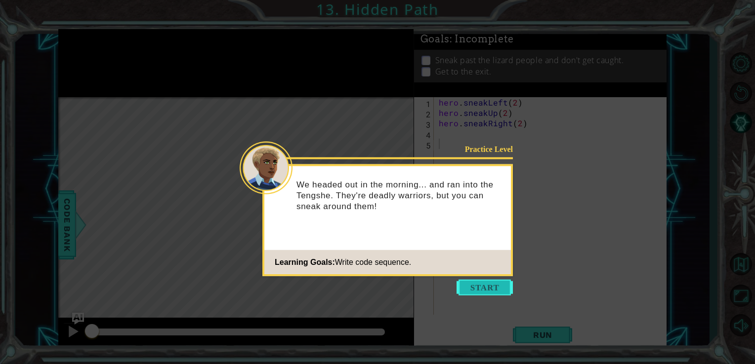
click at [491, 287] on button "Start" at bounding box center [484, 288] width 56 height 16
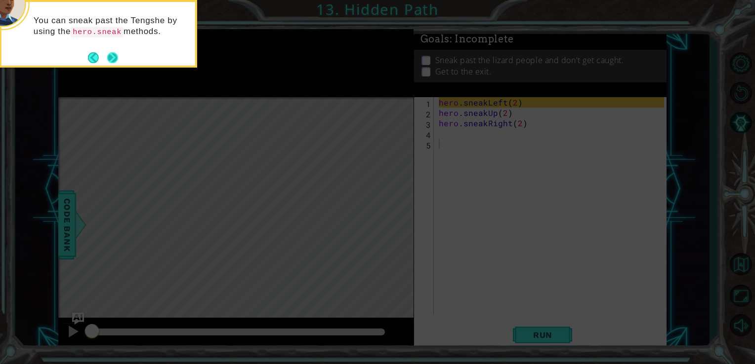
click at [115, 57] on button "Next" at bounding box center [112, 57] width 16 height 16
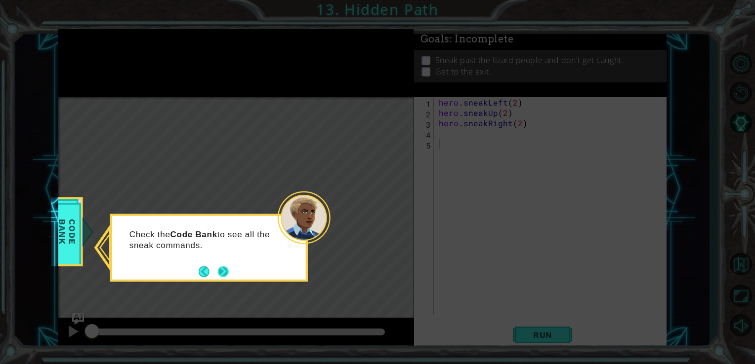
click at [220, 276] on button "Next" at bounding box center [222, 271] width 17 height 17
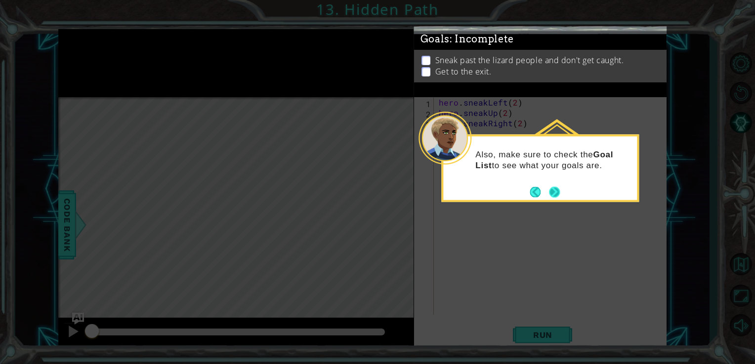
click at [555, 194] on button "Next" at bounding box center [554, 192] width 16 height 16
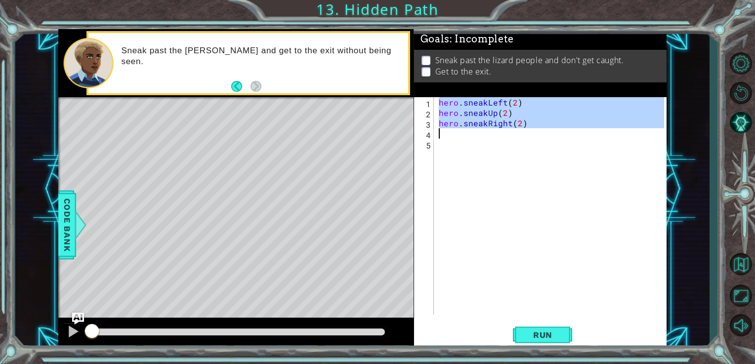
drag, startPoint x: 437, startPoint y: 102, endPoint x: 541, endPoint y: 140, distance: 110.8
click at [541, 140] on div "hero . sneakLeft ( 2 ) hero . sneakUp ( 2 ) hero . sneakRight ( 2 )" at bounding box center [553, 216] width 233 height 239
click at [541, 140] on div "hero . sneakLeft ( 2 ) hero . sneakUp ( 2 ) hero . sneakRight ( 2 )" at bounding box center [551, 206] width 228 height 218
drag, startPoint x: 439, startPoint y: 102, endPoint x: 543, endPoint y: 130, distance: 108.4
click at [543, 130] on div "hero . sneakLeft ( 2 ) hero . sneakUp ( 2 ) hero . sneakRight ( 2 )" at bounding box center [553, 216] width 233 height 239
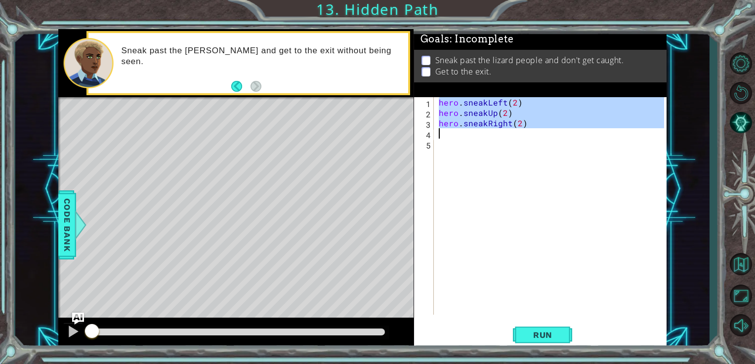
type textarea "hero.sneakRight(2)"
click at [543, 130] on div "hero . sneakLeft ( 2 ) hero . sneakUp ( 2 ) hero . sneakRight ( 2 )" at bounding box center [551, 206] width 228 height 218
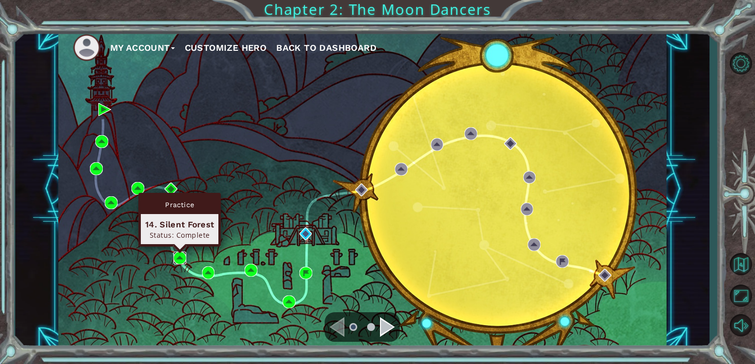
click at [180, 253] on img at bounding box center [179, 258] width 13 height 13
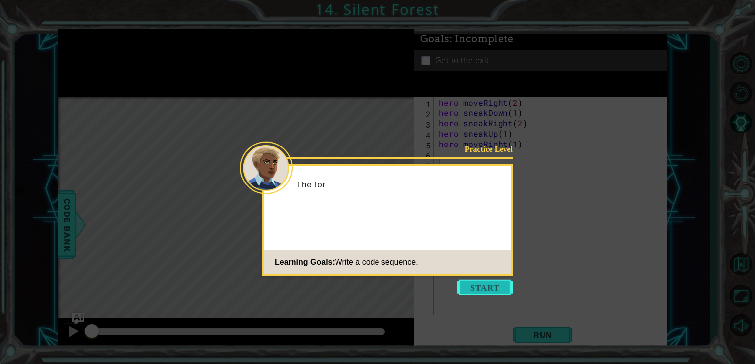
click at [465, 287] on button "Start" at bounding box center [484, 288] width 56 height 16
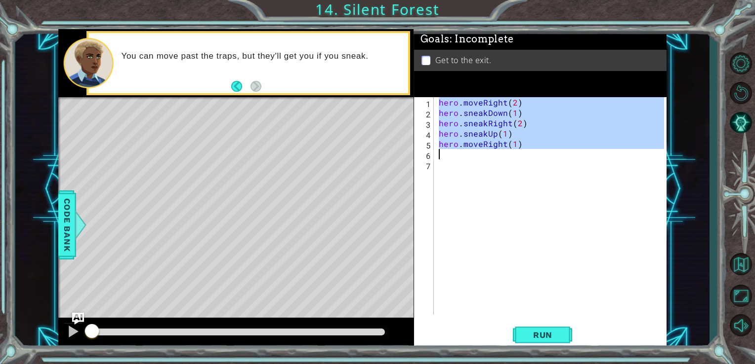
drag, startPoint x: 438, startPoint y: 104, endPoint x: 530, endPoint y: 159, distance: 107.7
click at [530, 159] on div "hero . moveRight ( 2 ) hero . sneakDown ( 1 ) hero . sneakRight ( 2 ) hero . sn…" at bounding box center [553, 216] width 233 height 239
type textarea "hero.moveRight(1)"
click at [530, 159] on div "hero . moveRight ( 2 ) hero . sneakDown ( 1 ) hero . sneakRight ( 2 ) hero . sn…" at bounding box center [551, 206] width 228 height 218
